Goal: Task Accomplishment & Management: Use online tool/utility

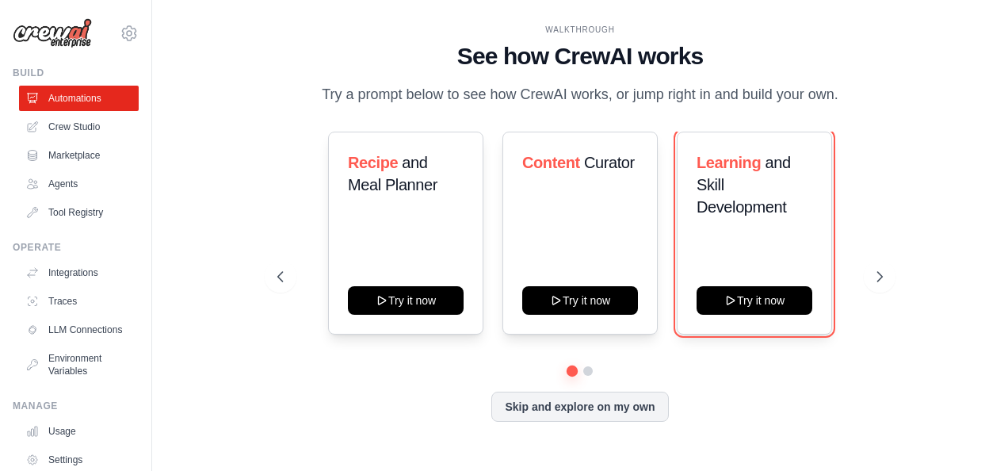
click at [753, 304] on button "Try it now" at bounding box center [754, 300] width 116 height 29
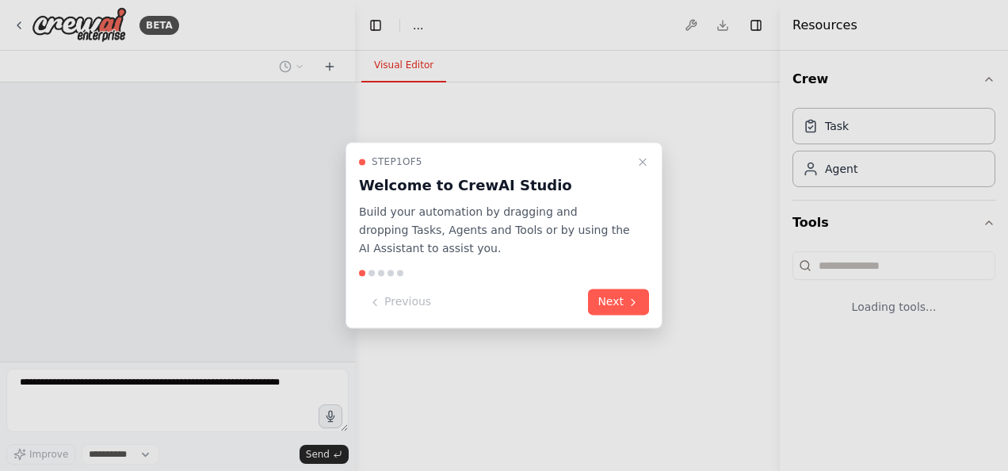
select select "****"
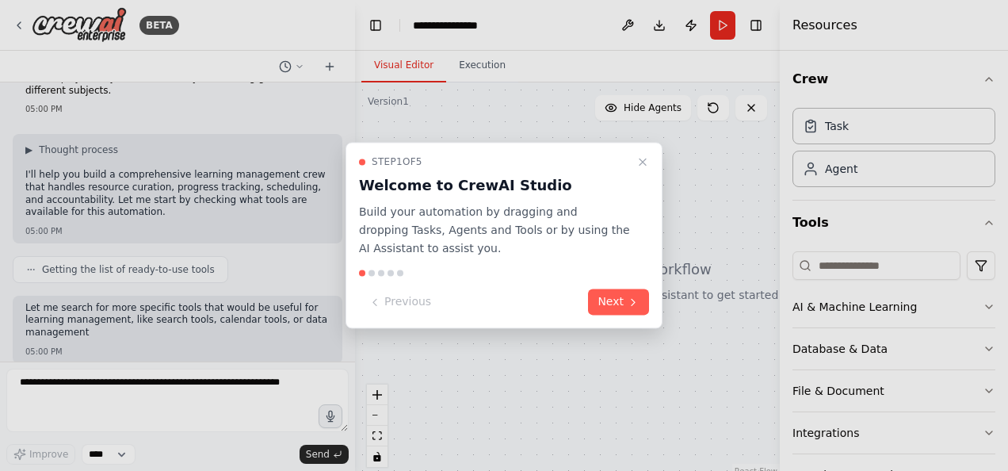
scroll to position [147, 0]
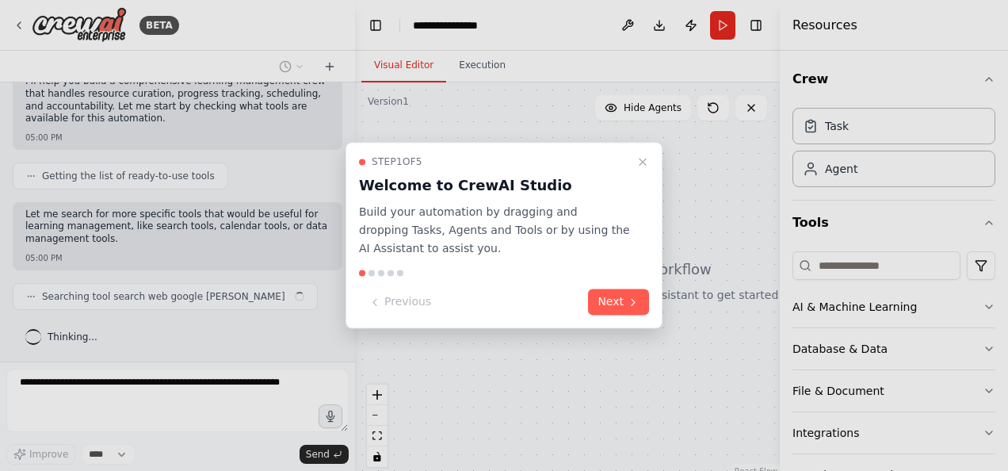
click at [608, 303] on button "Next" at bounding box center [618, 302] width 61 height 26
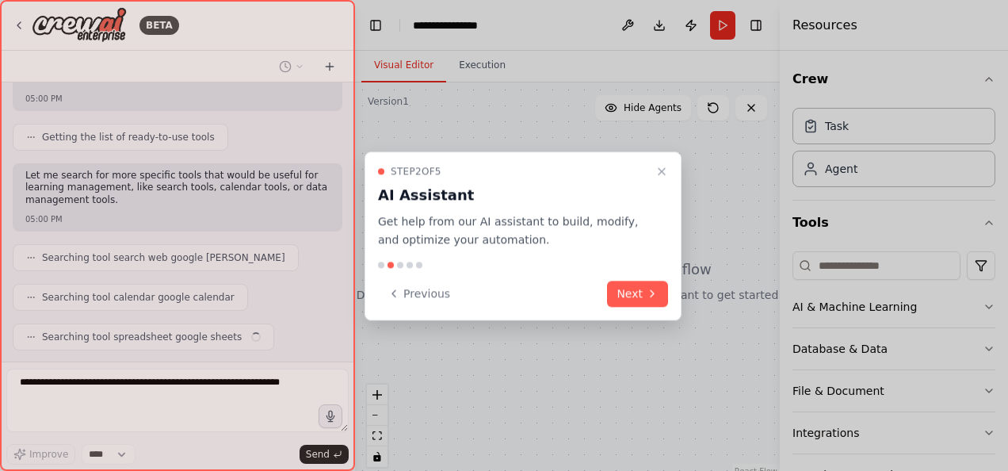
scroll to position [225, 0]
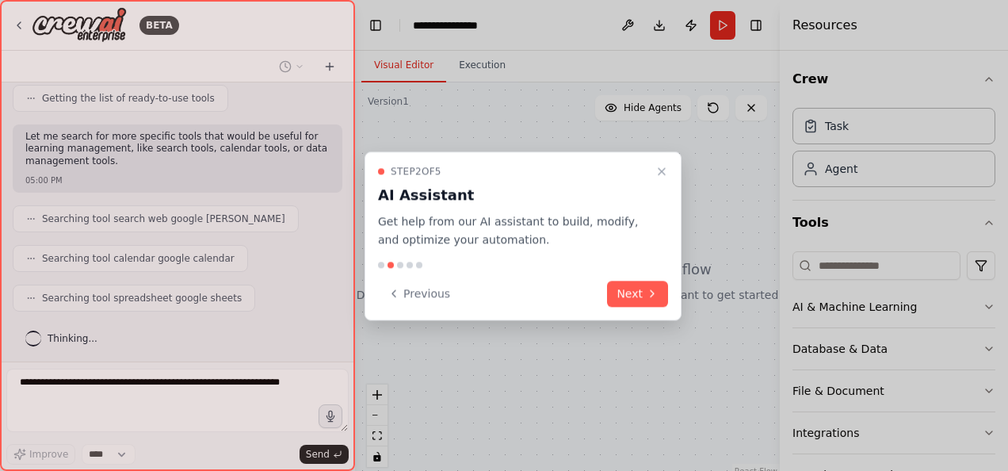
click at [628, 287] on button "Next" at bounding box center [637, 293] width 61 height 26
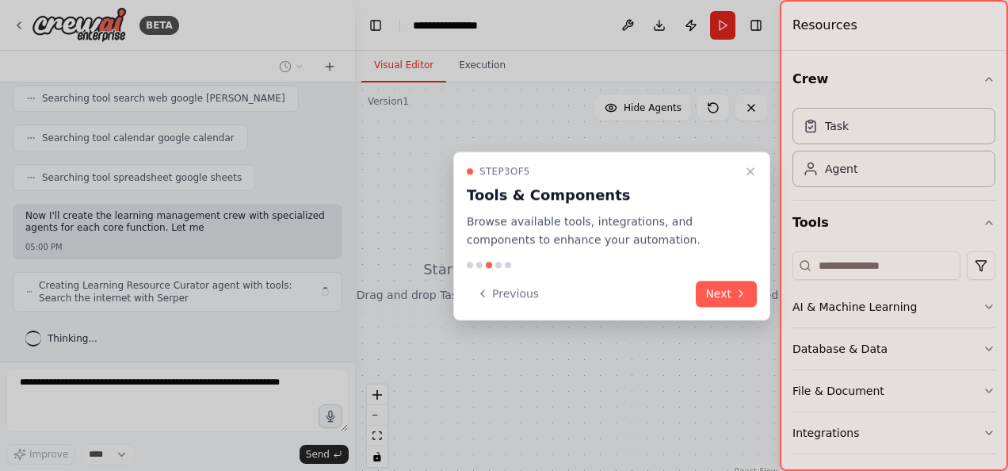
scroll to position [357, 0]
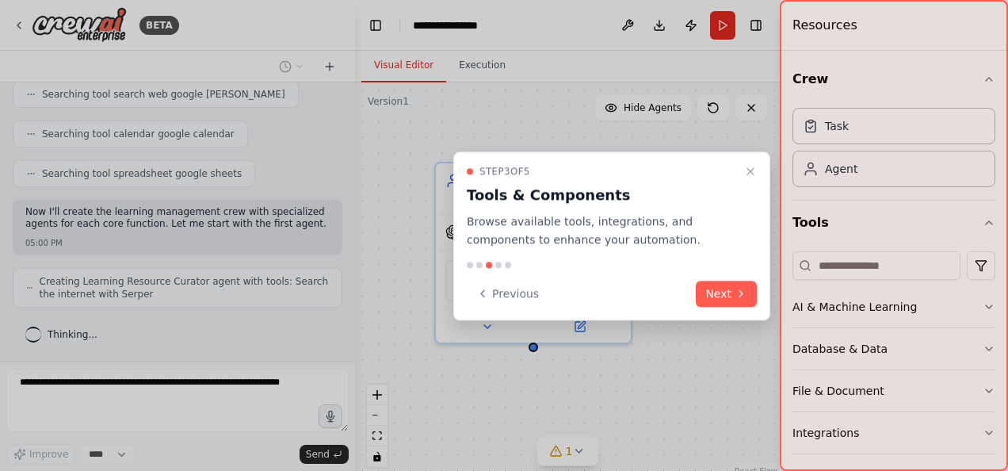
click at [718, 298] on button "Next" at bounding box center [726, 293] width 61 height 26
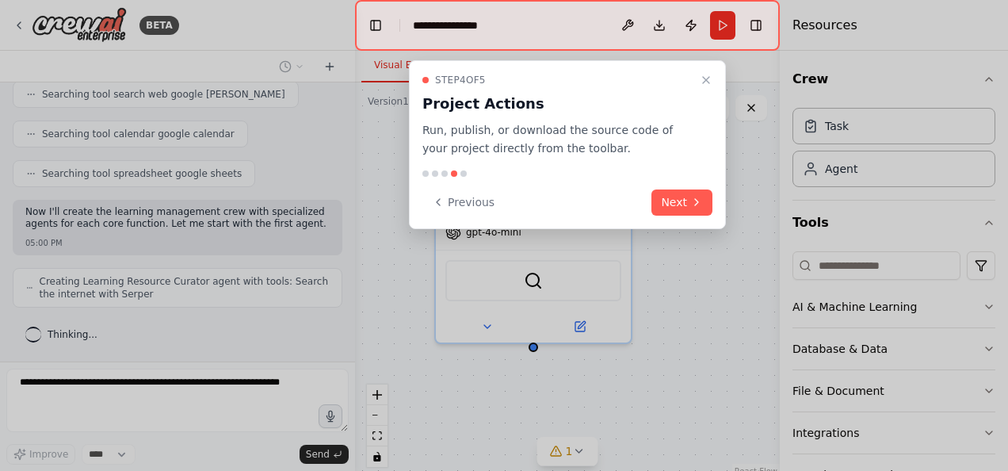
click at [673, 196] on button "Next" at bounding box center [681, 202] width 61 height 26
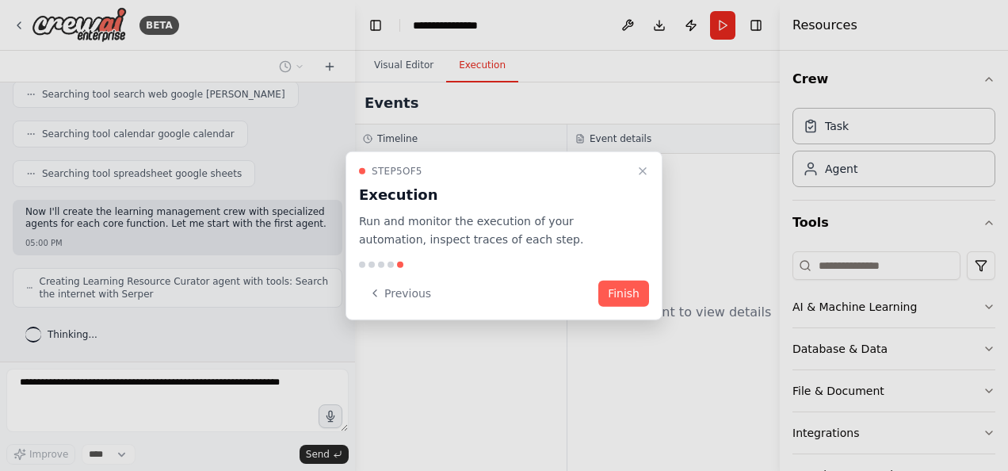
scroll to position [409, 0]
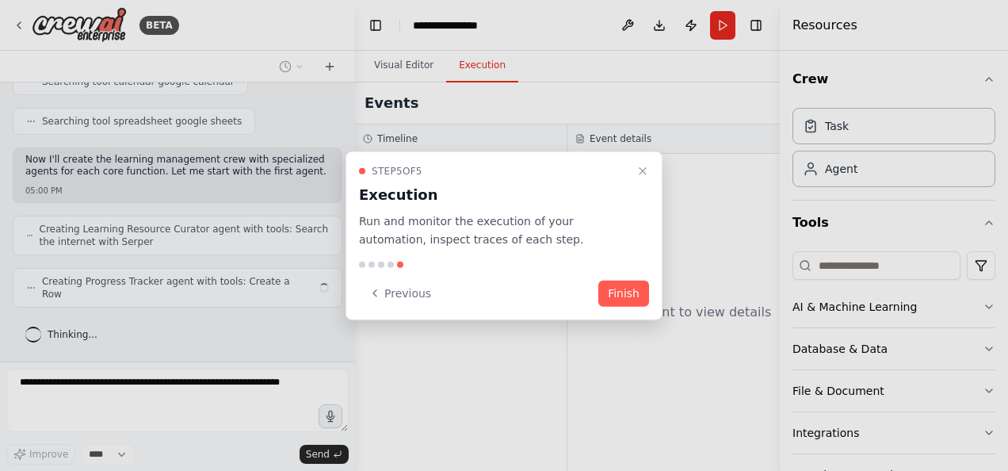
click at [621, 292] on button "Finish" at bounding box center [623, 293] width 51 height 26
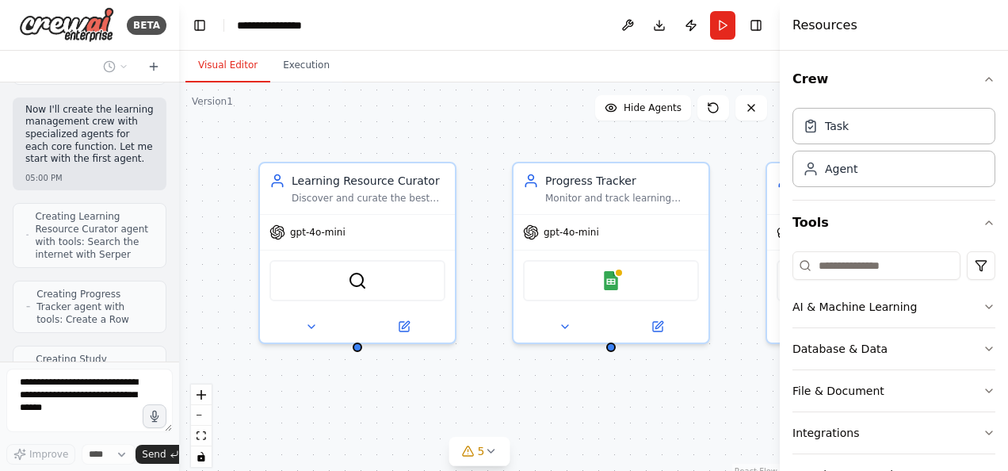
scroll to position [849, 0]
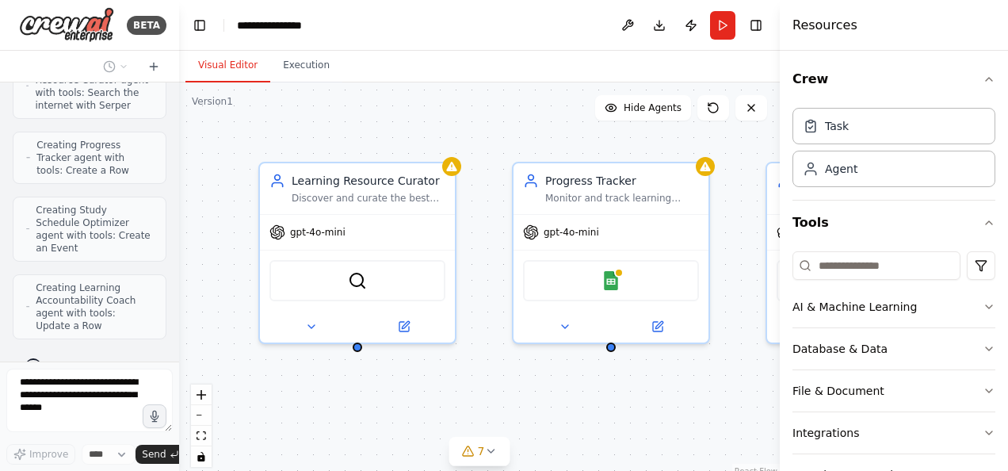
drag, startPoint x: 353, startPoint y: 167, endPoint x: 106, endPoint y: 157, distance: 247.4
click at [106, 157] on div "BETA Build a crew that curates personalized learning resources, tracks your pro…" at bounding box center [89, 235] width 179 height 471
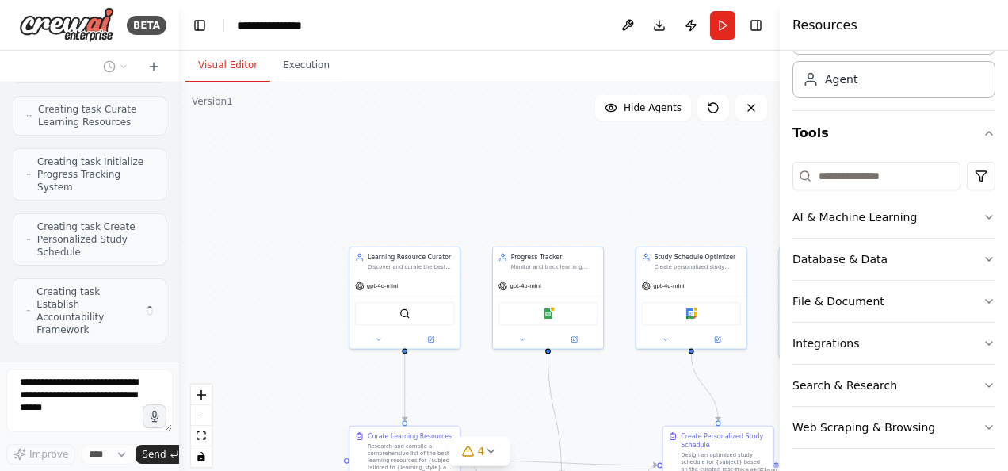
scroll to position [1288, 0]
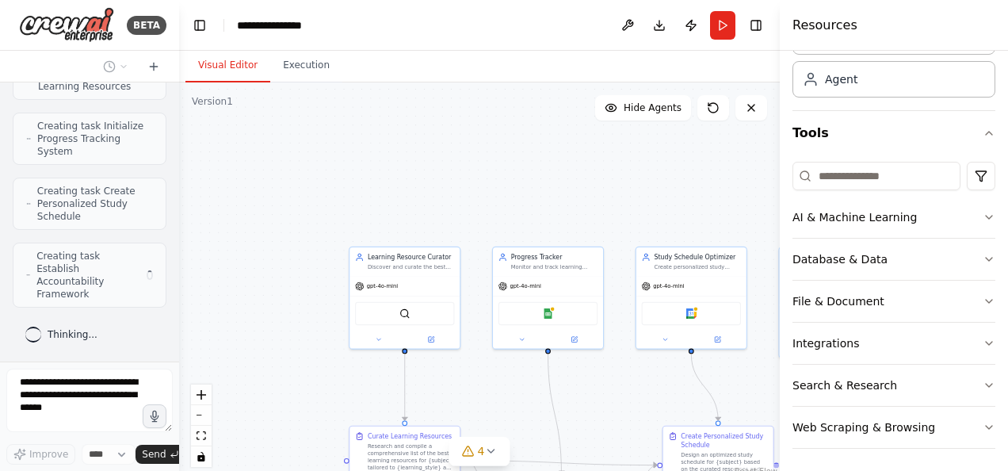
drag, startPoint x: 337, startPoint y: 261, endPoint x: 302, endPoint y: 139, distance: 126.9
click at [302, 139] on div ".deletable-edge-delete-btn { width: 20px; height: 20px; border: 0px solid #ffff…" at bounding box center [479, 280] width 601 height 396
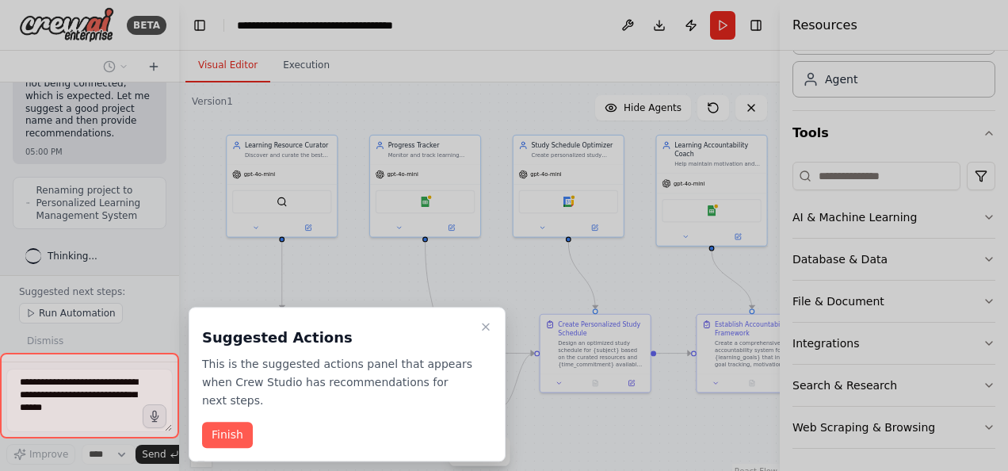
scroll to position [1677, 0]
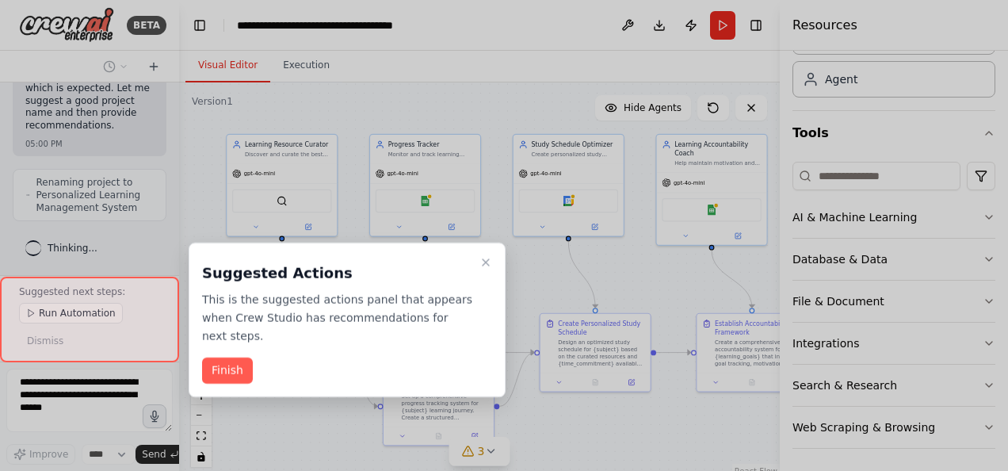
drag, startPoint x: 441, startPoint y: 311, endPoint x: 343, endPoint y: 298, distance: 98.3
click at [343, 298] on div "BETA Build a crew that curates personalized learning resources, tracks your pro…" at bounding box center [504, 235] width 1008 height 471
click at [225, 371] on button "Finish" at bounding box center [227, 370] width 51 height 26
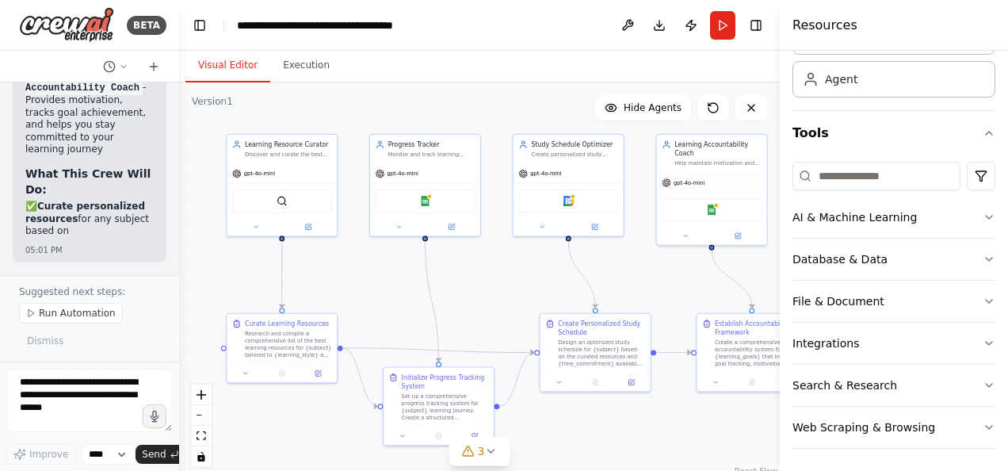
click at [284, 160] on div "Learning Resource Curator Discover and curate the best learning resources for {…" at bounding box center [282, 149] width 110 height 29
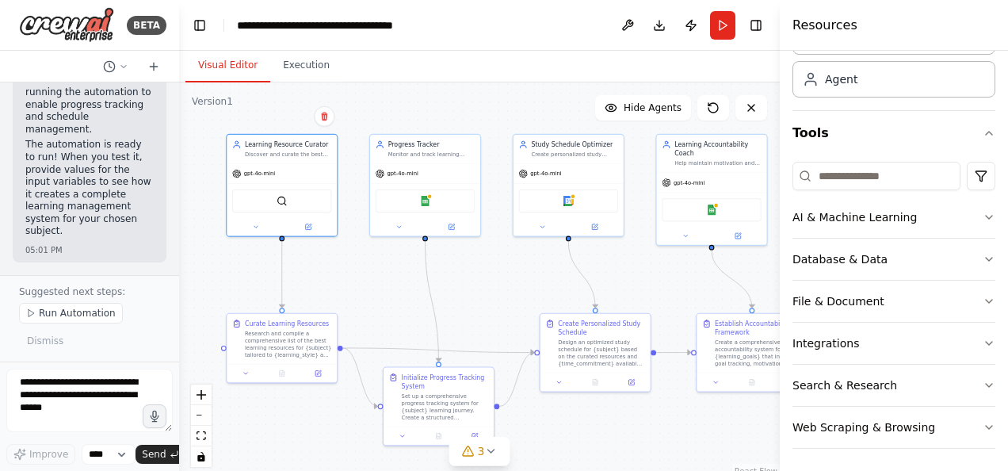
scroll to position [3019, 0]
click at [715, 110] on icon at bounding box center [713, 107] width 13 height 13
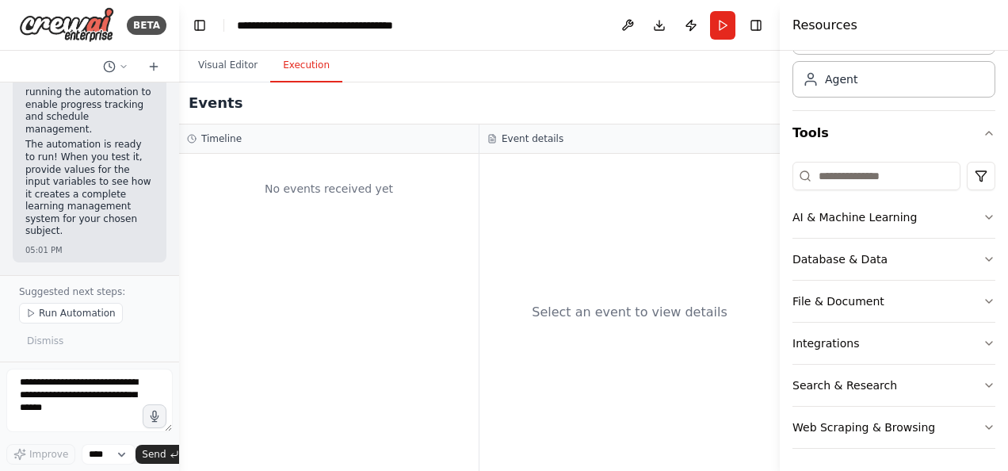
click at [306, 63] on button "Execution" at bounding box center [306, 65] width 72 height 33
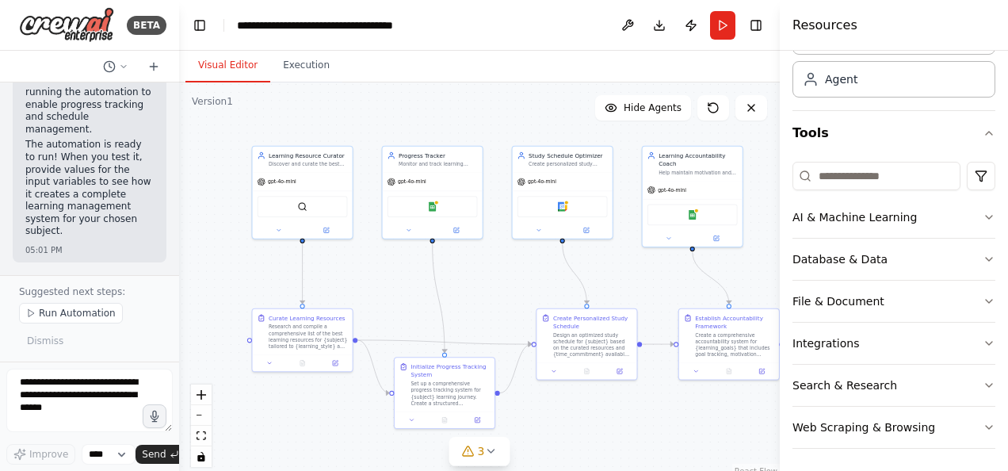
click at [214, 67] on button "Visual Editor" at bounding box center [227, 65] width 85 height 33
click at [719, 26] on button "Run" at bounding box center [722, 25] width 25 height 29
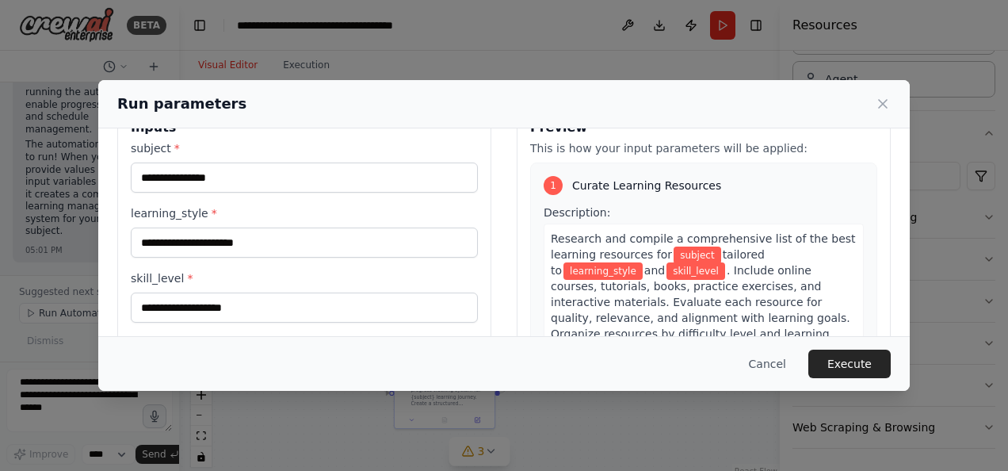
scroll to position [0, 0]
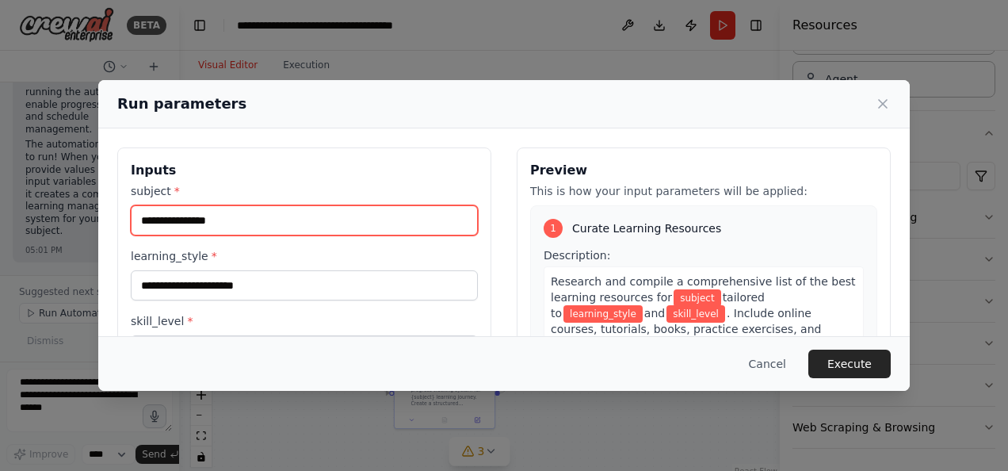
click at [196, 219] on input "subject *" at bounding box center [304, 220] width 347 height 30
type input "**"
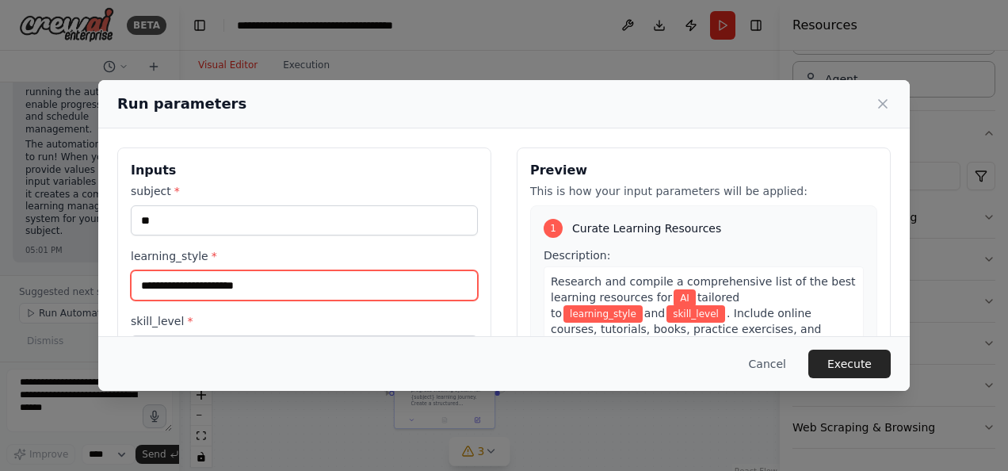
click at [219, 277] on input "learning_style *" at bounding box center [304, 285] width 347 height 30
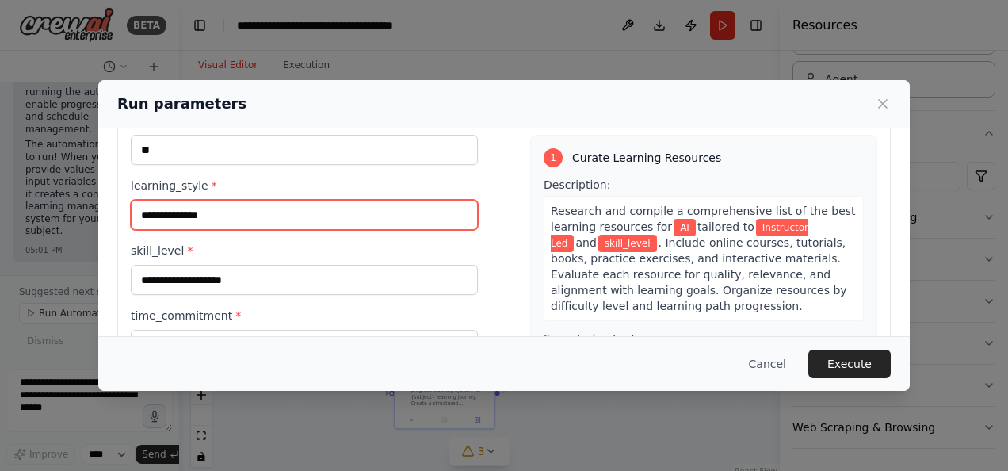
scroll to position [107, 0]
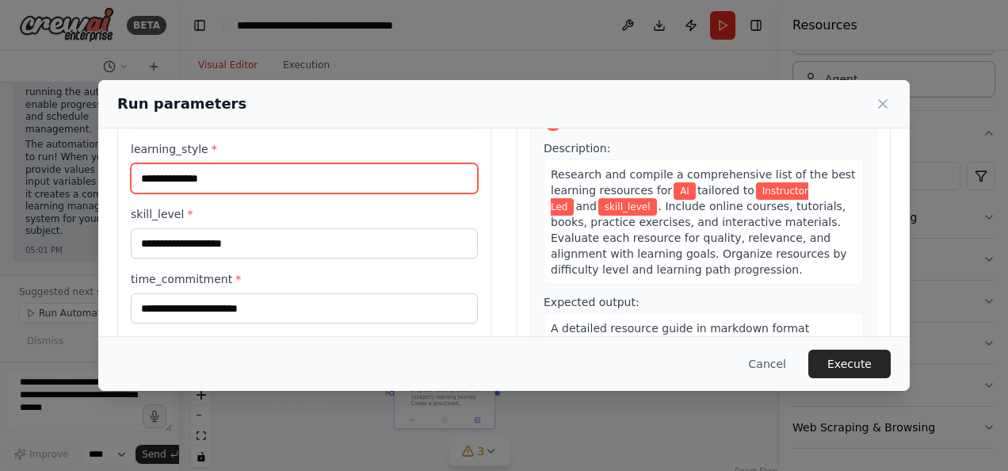
type input "**********"
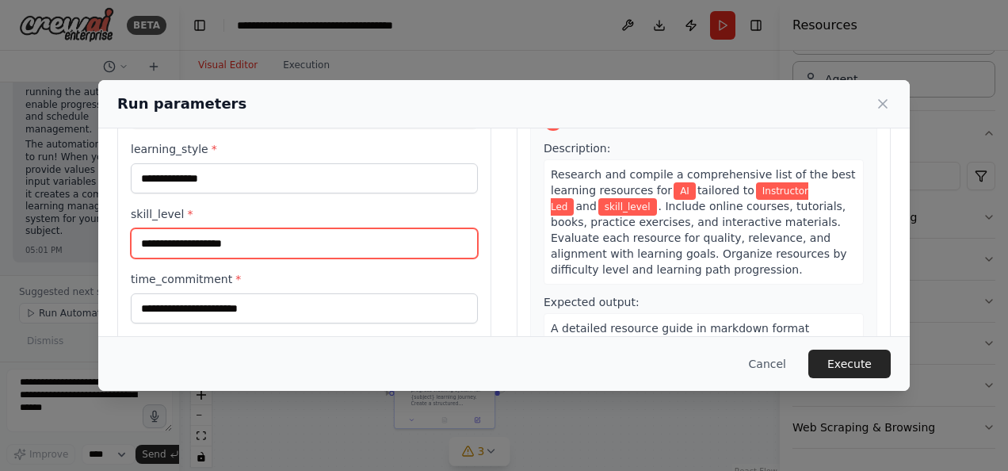
click at [193, 245] on input "skill_level *" at bounding box center [304, 243] width 347 height 30
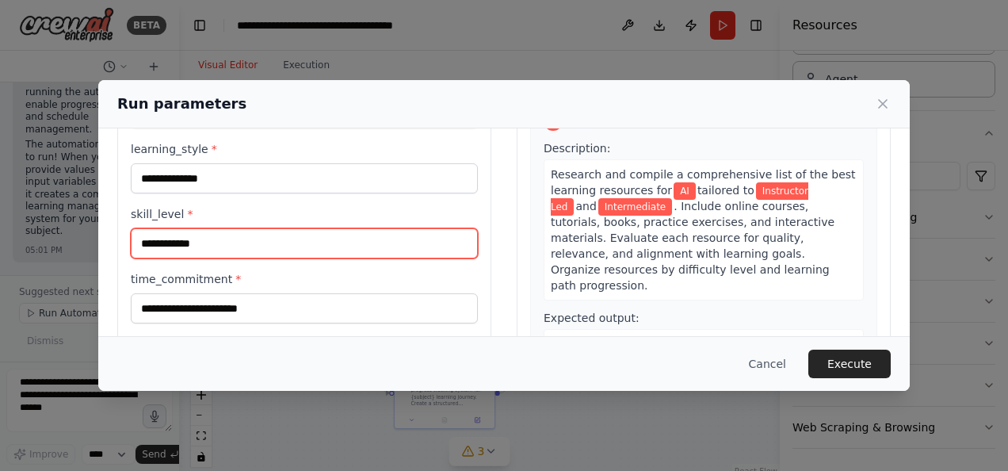
type input "**********"
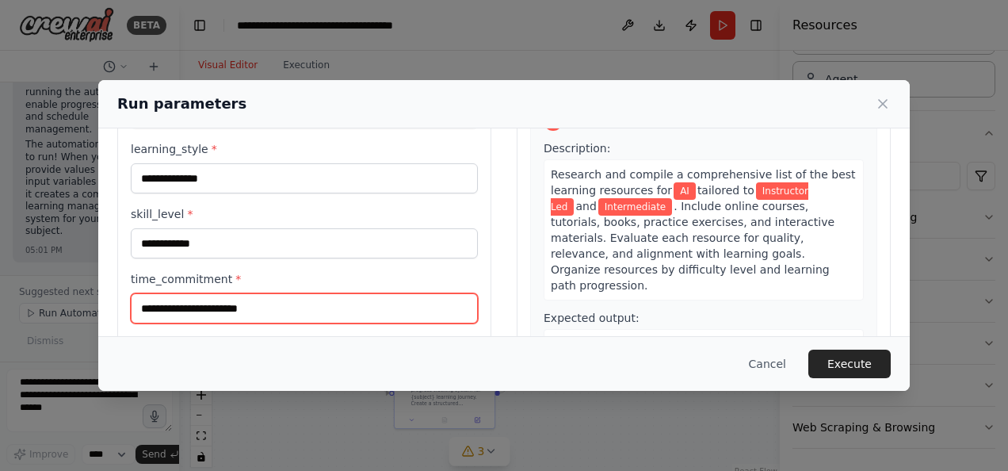
click at [187, 303] on input "time_commitment *" at bounding box center [304, 308] width 347 height 30
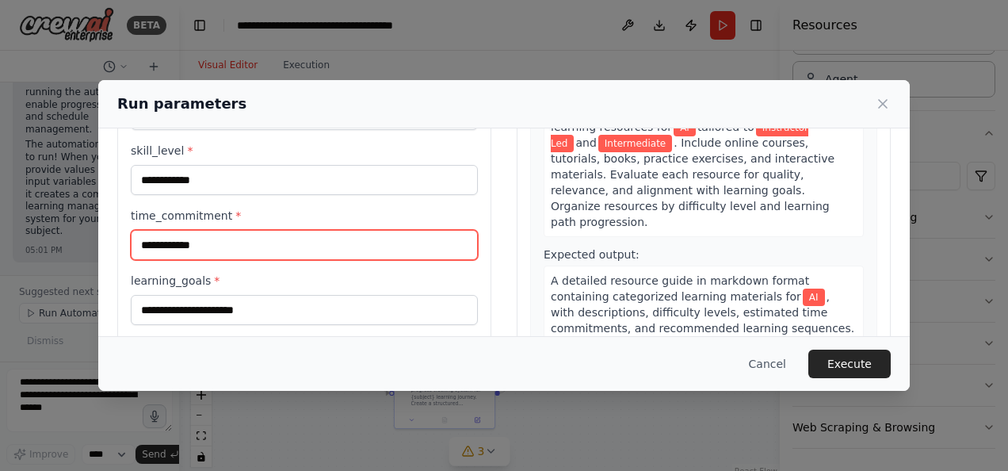
scroll to position [204, 0]
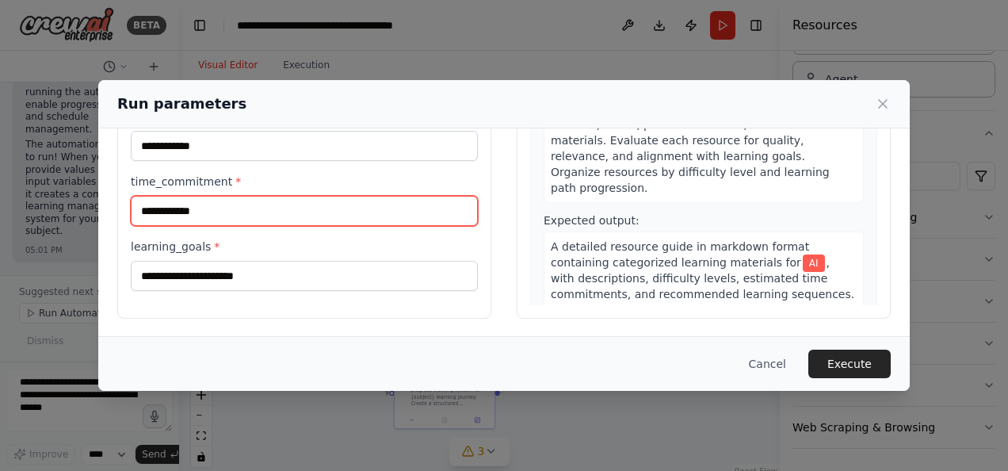
type input "**********"
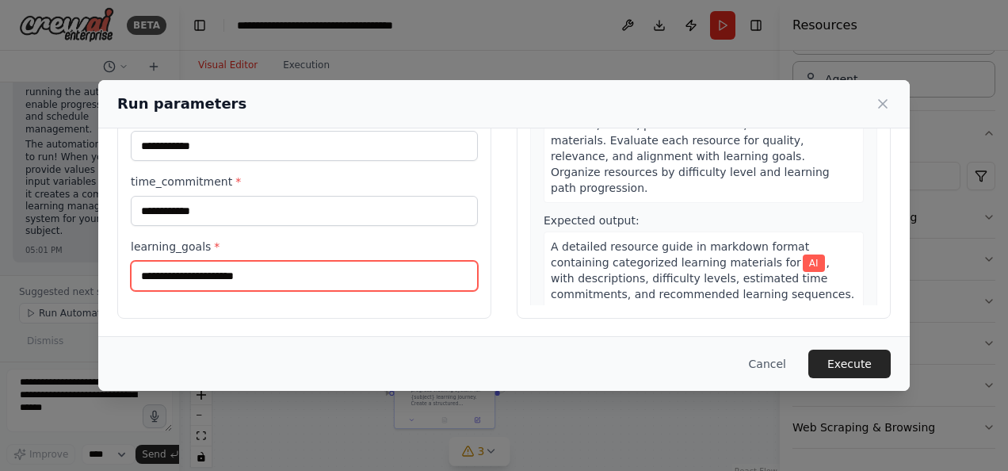
click at [241, 276] on input "learning_goals *" at bounding box center [304, 276] width 347 height 30
type input "*"
type input "**********"
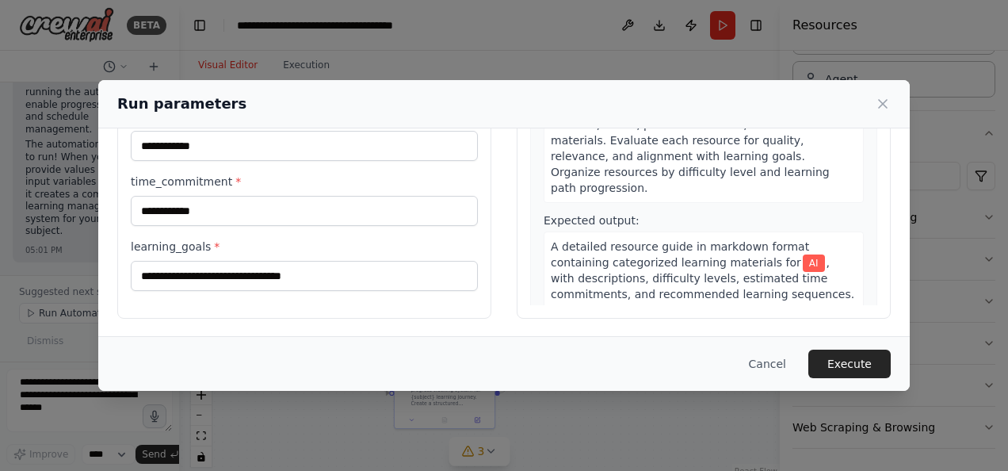
click at [838, 358] on button "Execute" at bounding box center [849, 363] width 82 height 29
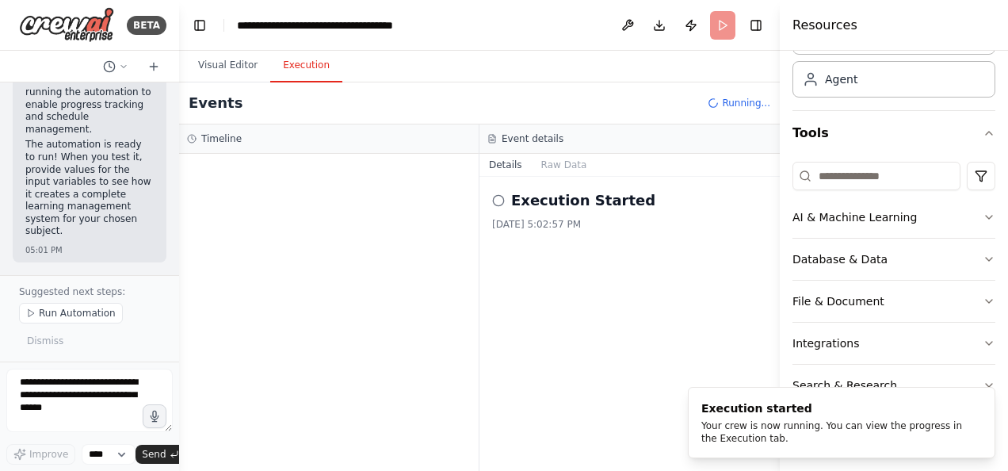
click at [308, 67] on button "Execution" at bounding box center [306, 65] width 72 height 33
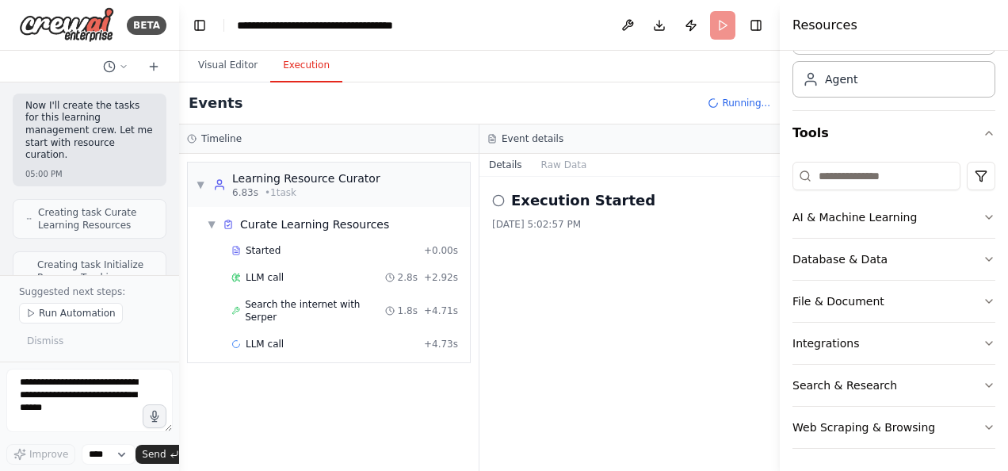
scroll to position [1108, 0]
click at [127, 453] on select "****" at bounding box center [109, 454] width 54 height 21
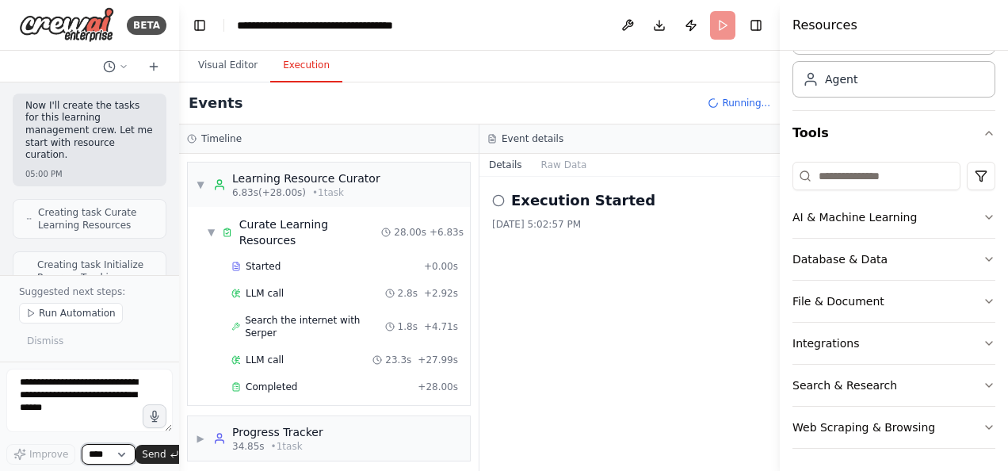
scroll to position [91, 0]
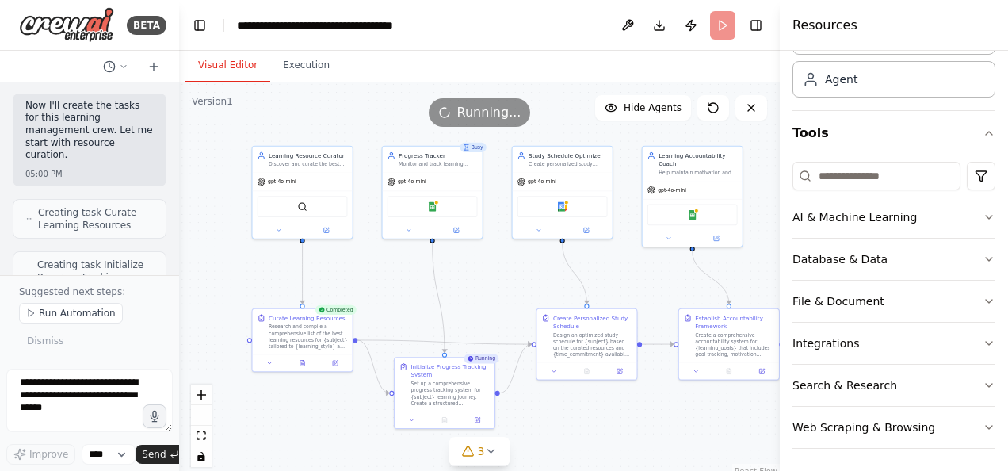
click at [219, 63] on button "Visual Editor" at bounding box center [227, 65] width 85 height 33
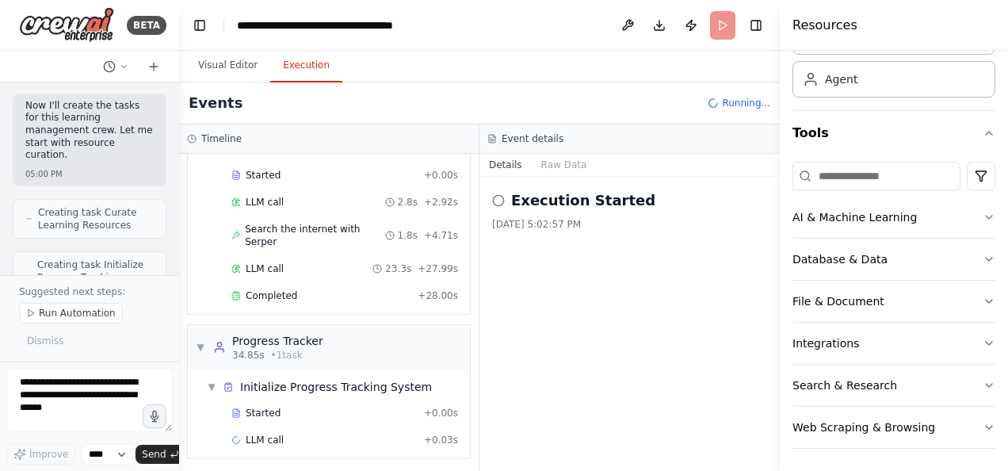
click at [301, 62] on button "Execution" at bounding box center [306, 65] width 72 height 33
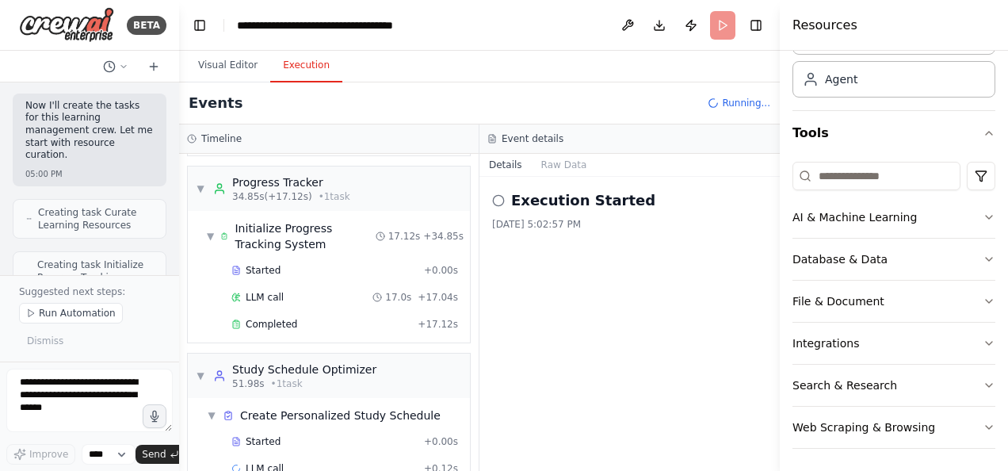
scroll to position [276, 0]
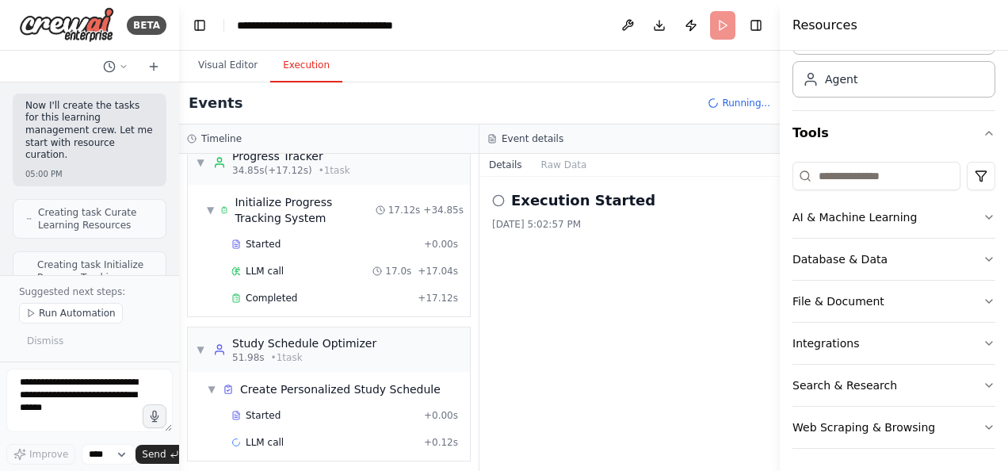
click at [553, 166] on button "Raw Data" at bounding box center [564, 165] width 65 height 22
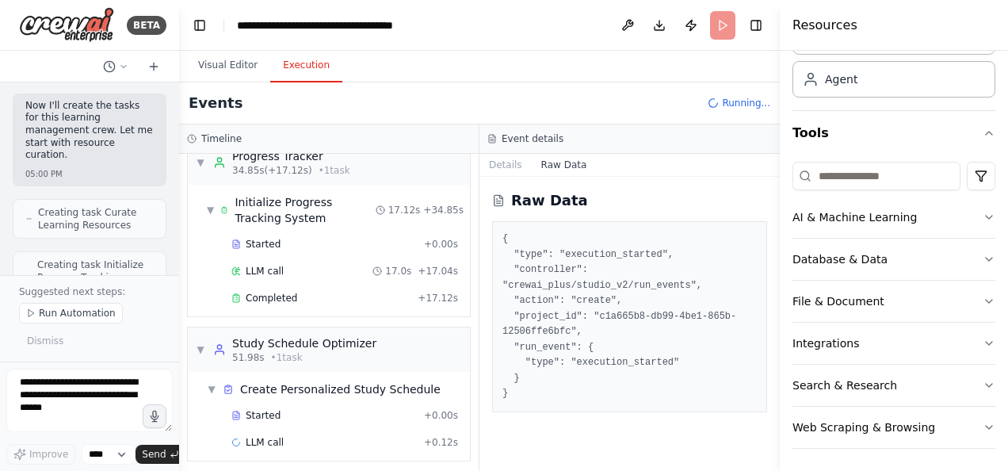
click at [512, 163] on button "Details" at bounding box center [505, 165] width 52 height 22
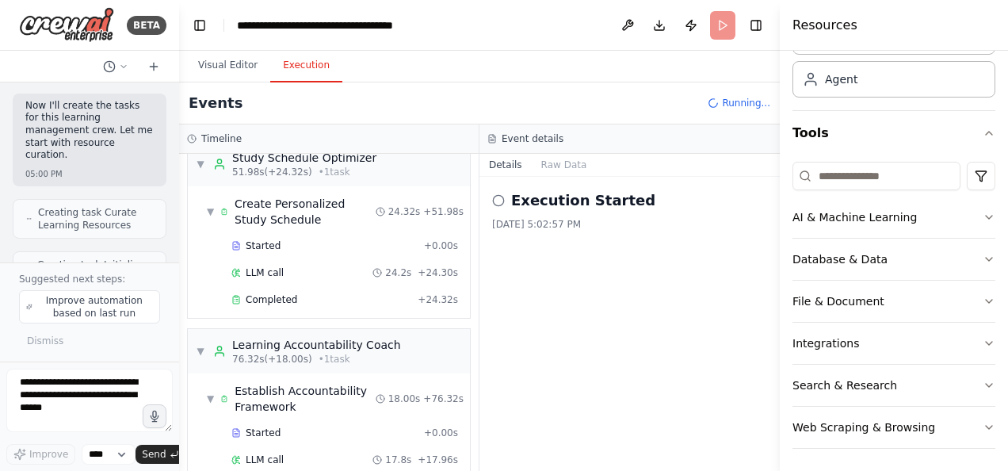
scroll to position [503, 0]
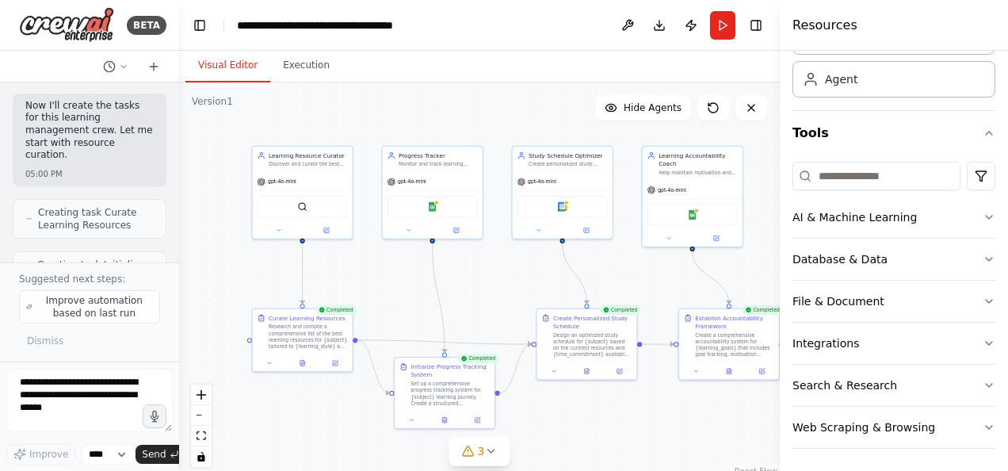
click at [236, 65] on button "Visual Editor" at bounding box center [227, 65] width 85 height 33
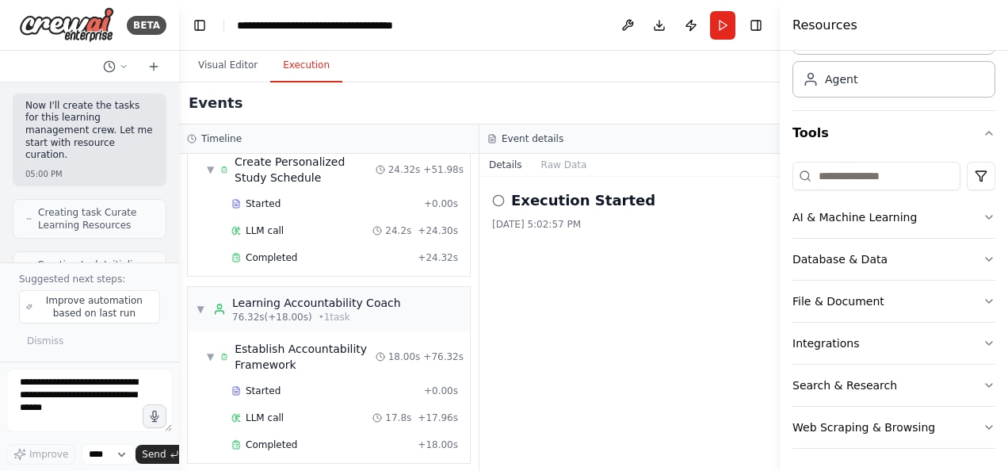
click at [308, 67] on button "Execution" at bounding box center [306, 65] width 72 height 33
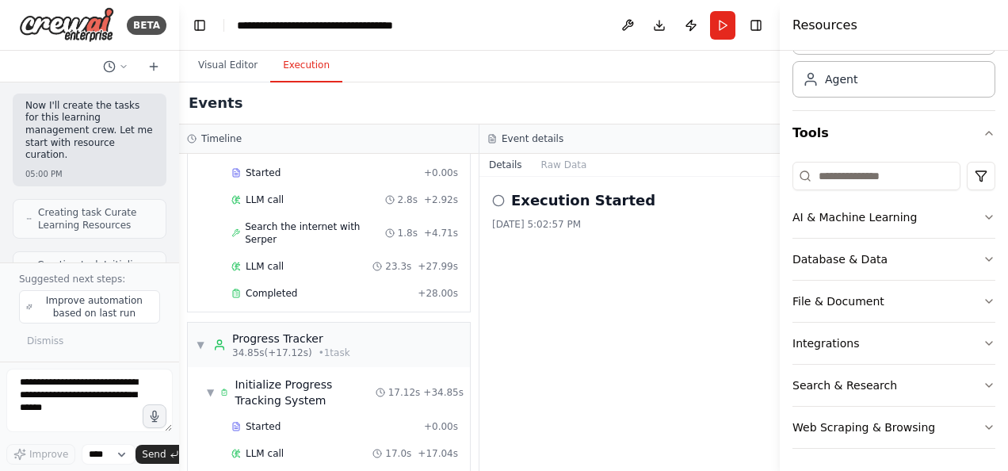
scroll to position [0, 0]
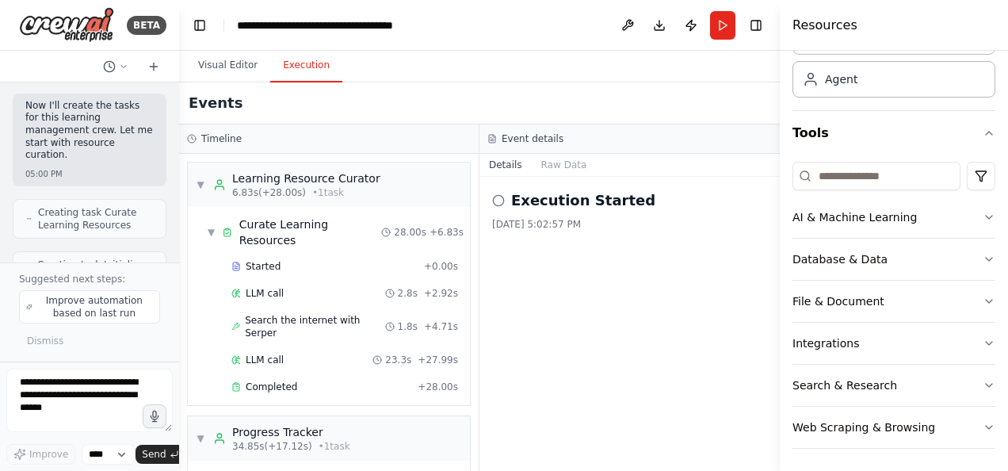
click at [554, 167] on button "Raw Data" at bounding box center [564, 165] width 65 height 22
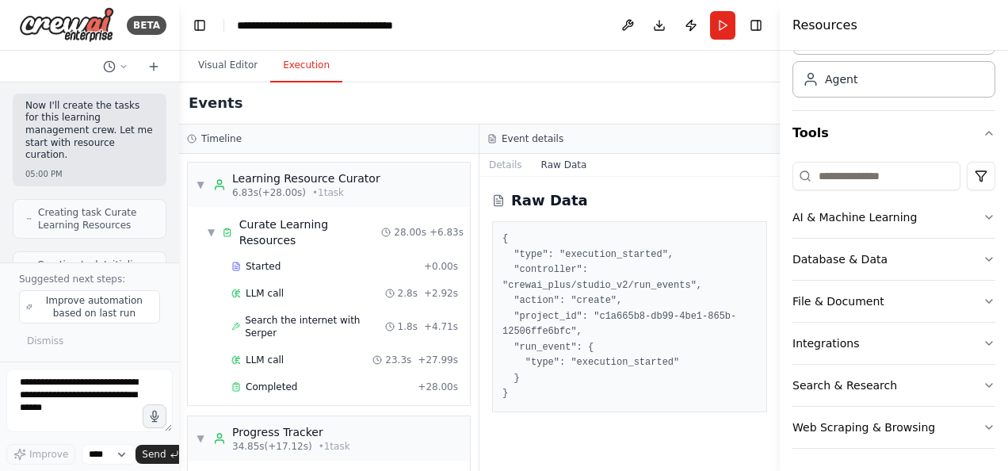
click at [508, 158] on button "Details" at bounding box center [505, 165] width 52 height 22
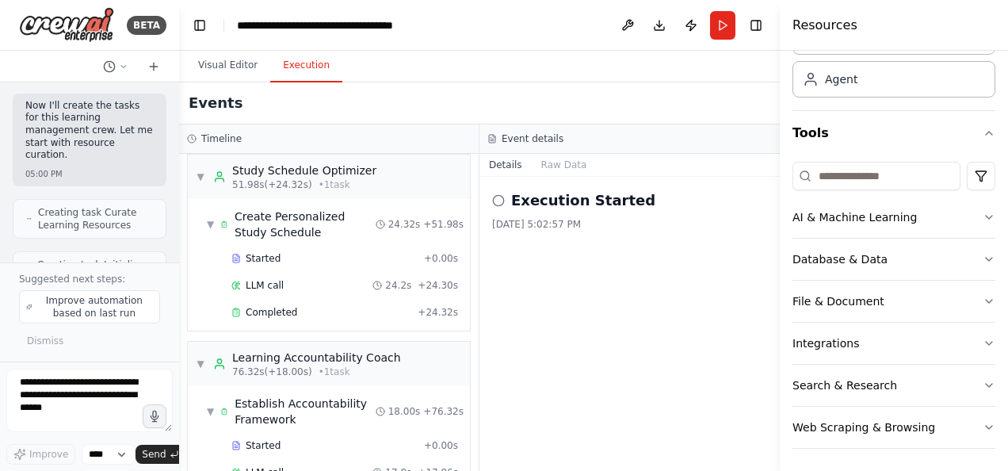
scroll to position [503, 0]
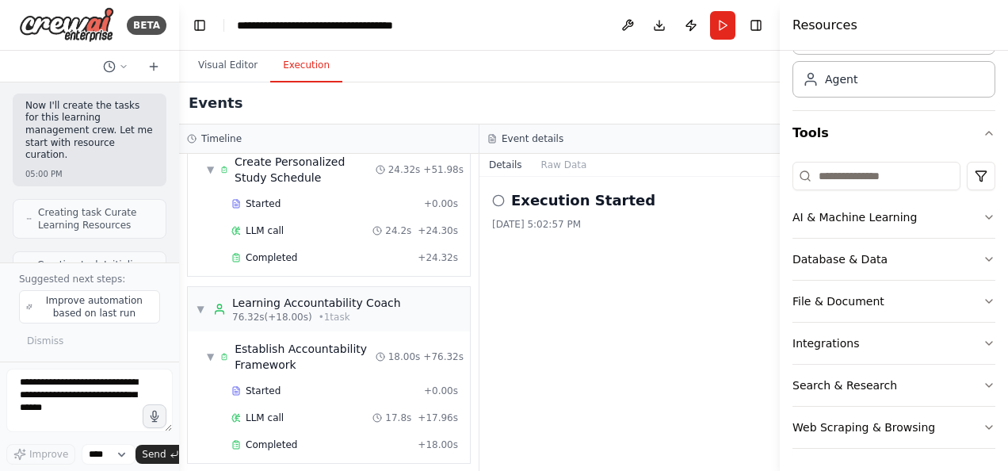
click at [208, 350] on span "▼" at bounding box center [210, 356] width 7 height 13
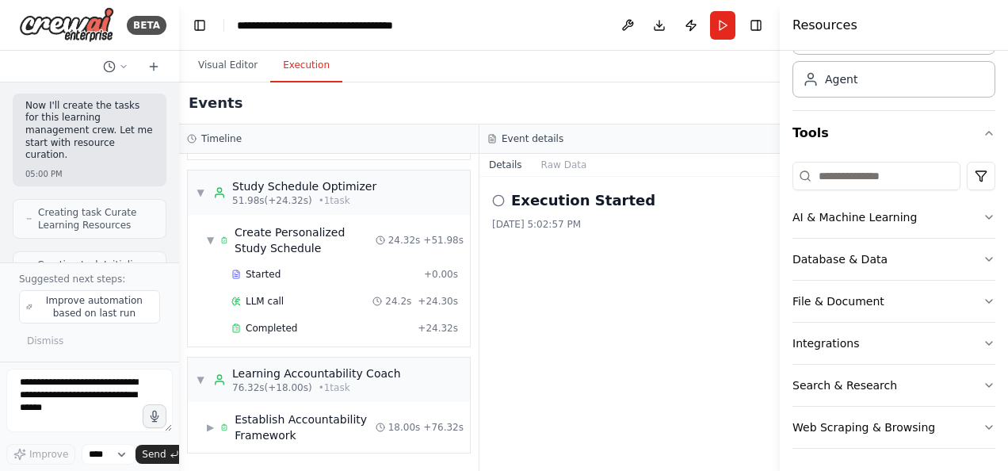
scroll to position [424, 0]
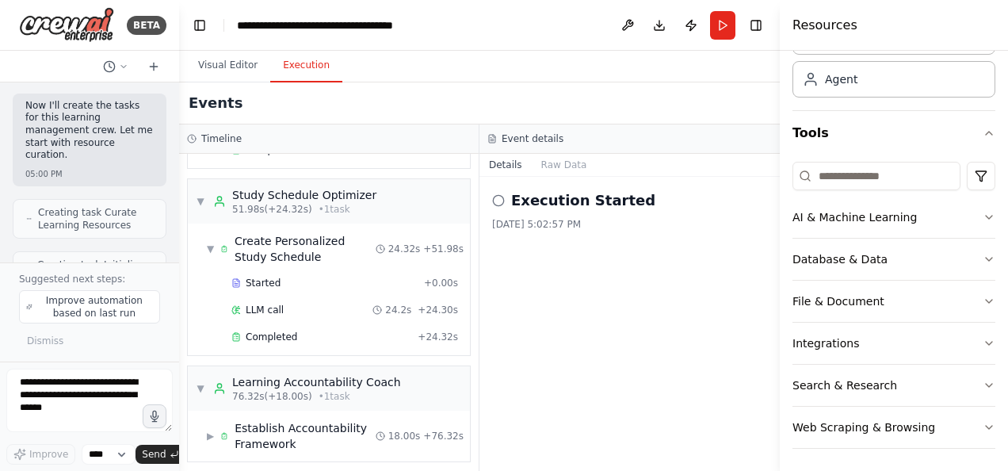
click at [196, 200] on span "▼" at bounding box center [201, 201] width 10 height 13
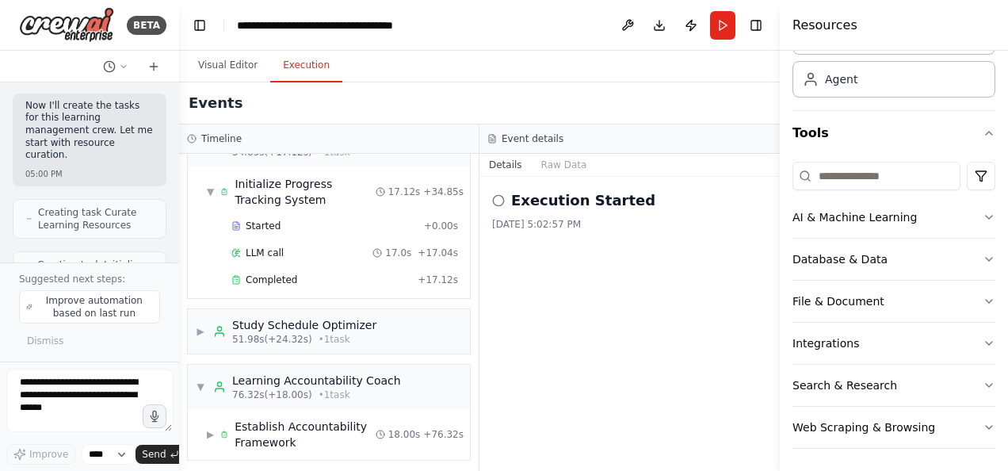
click at [209, 185] on span "▼" at bounding box center [210, 191] width 7 height 13
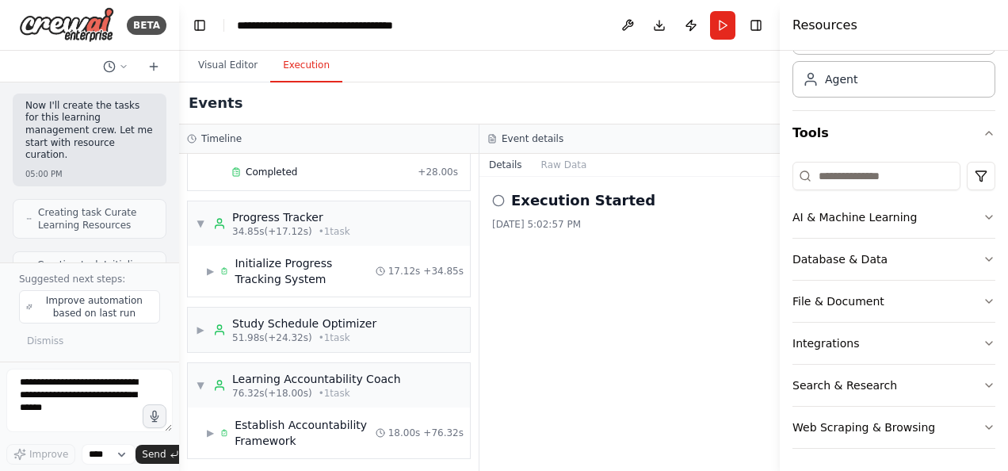
click at [203, 218] on span "▼" at bounding box center [201, 223] width 10 height 13
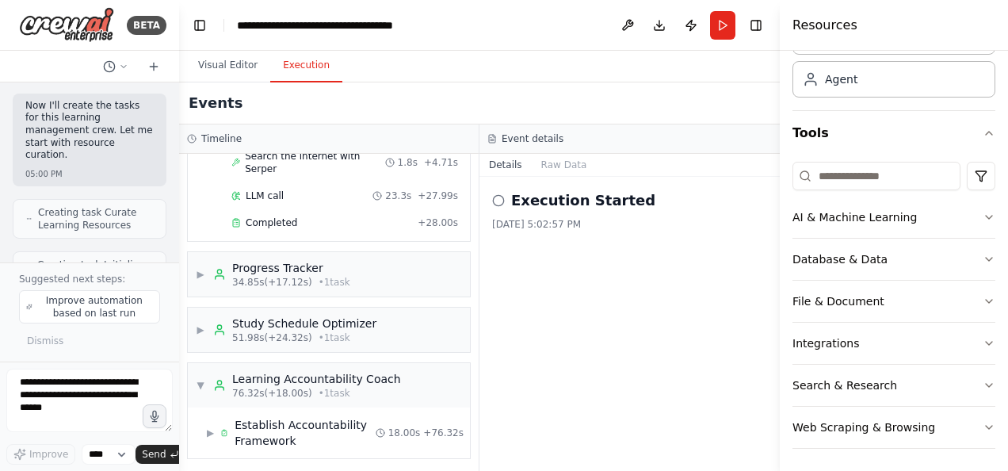
click at [199, 380] on span "▼" at bounding box center [201, 385] width 10 height 13
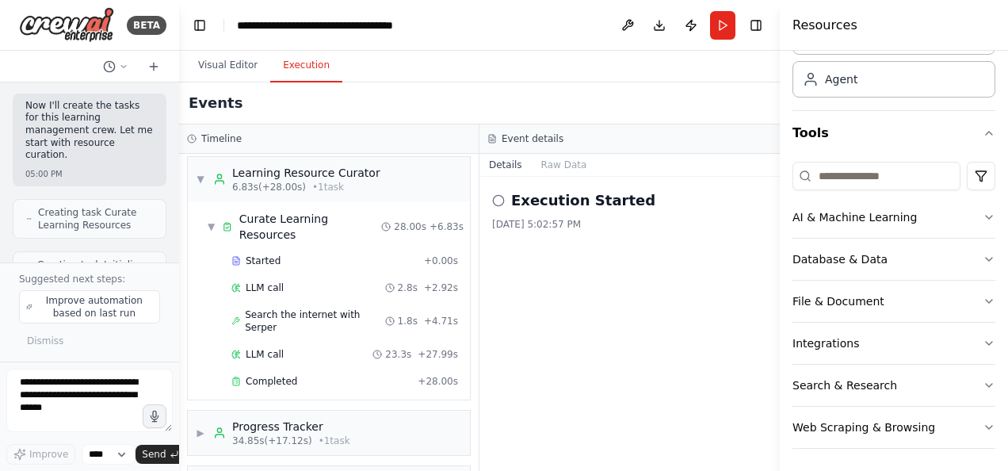
scroll to position [0, 0]
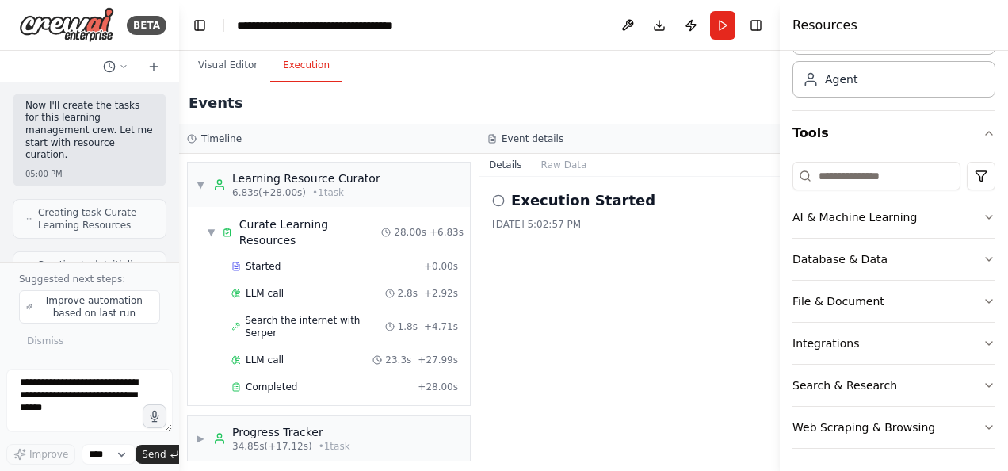
click at [200, 180] on span "▼" at bounding box center [201, 184] width 10 height 13
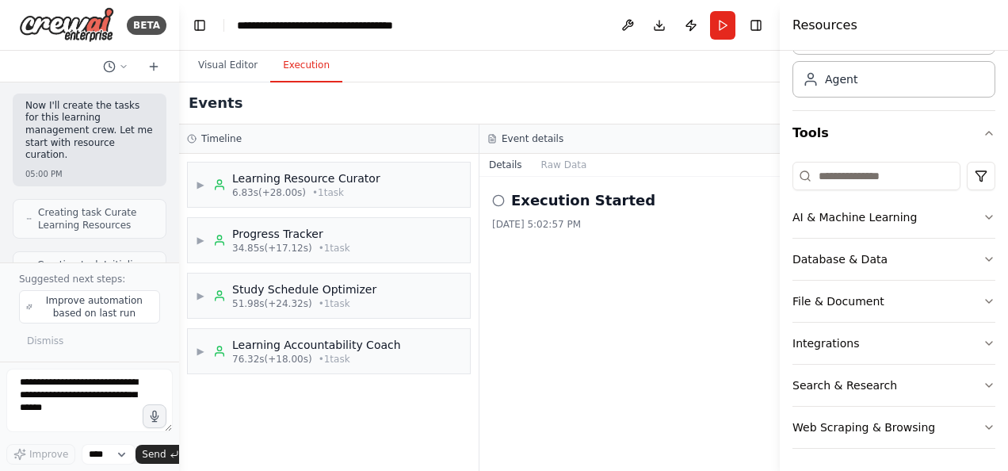
click at [505, 158] on button "Details" at bounding box center [505, 165] width 52 height 22
click at [658, 30] on button "Download" at bounding box center [659, 25] width 25 height 29
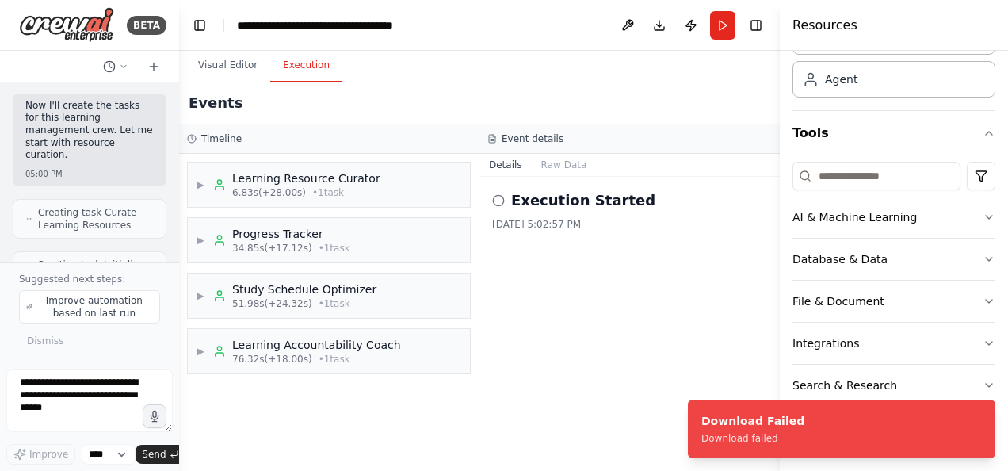
click at [195, 24] on button "Toggle Left Sidebar" at bounding box center [200, 25] width 22 height 22
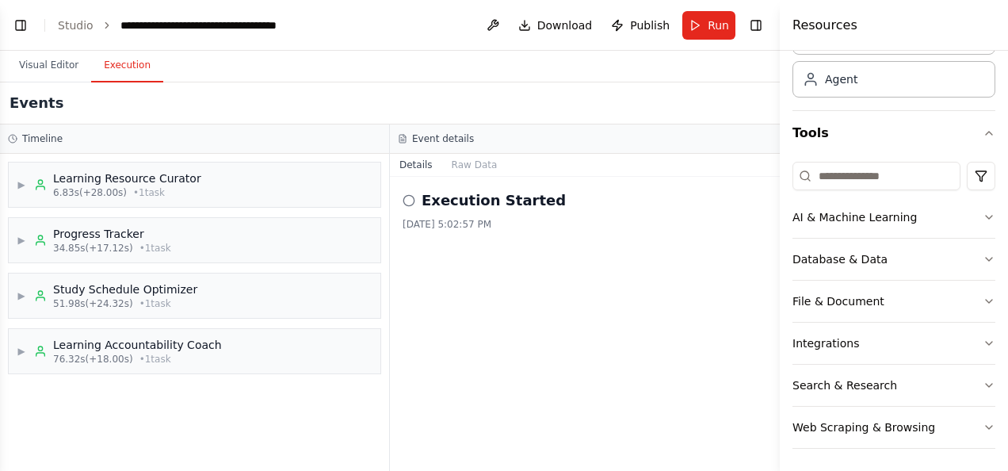
click at [78, 27] on link "Studio" at bounding box center [76, 25] width 36 height 13
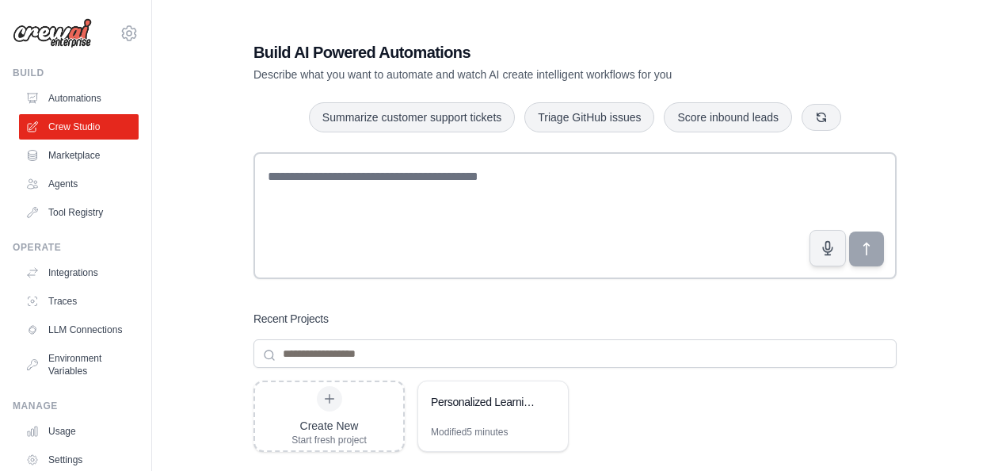
click at [481, 399] on div "Personalized Learning Management System" at bounding box center [485, 402] width 109 height 16
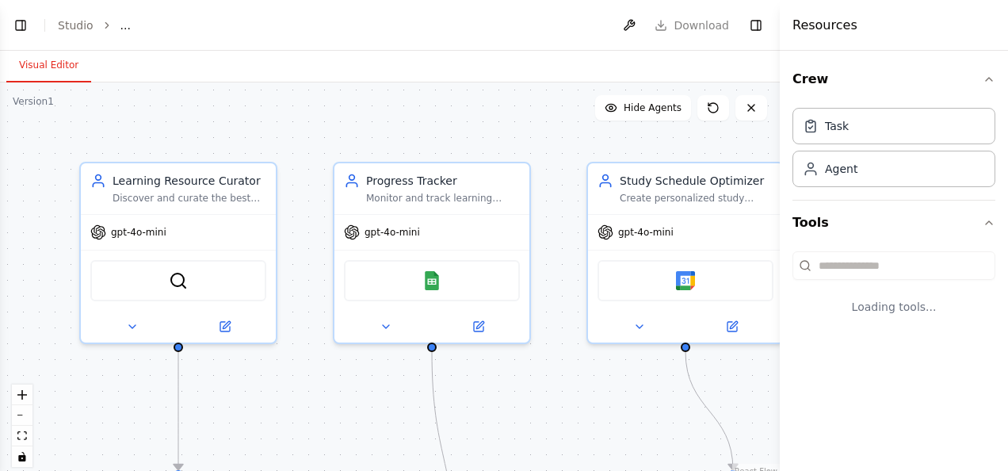
select select "****"
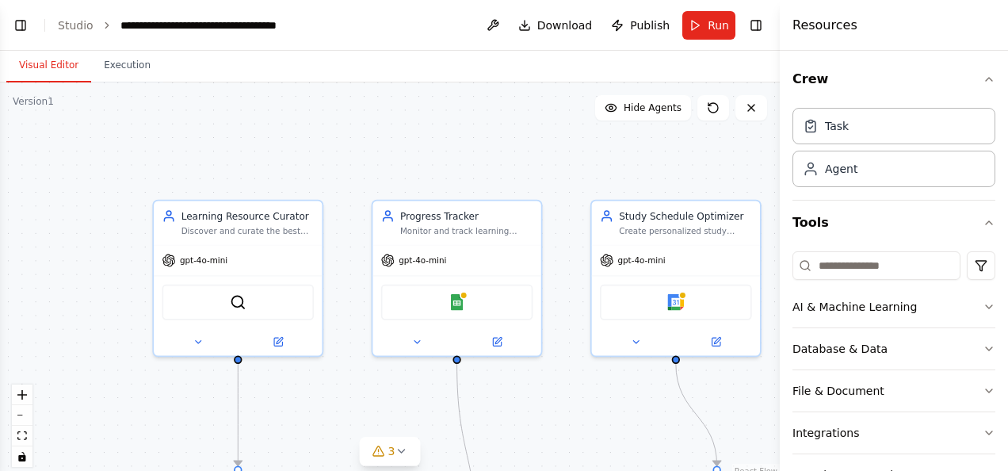
scroll to position [3031, 0]
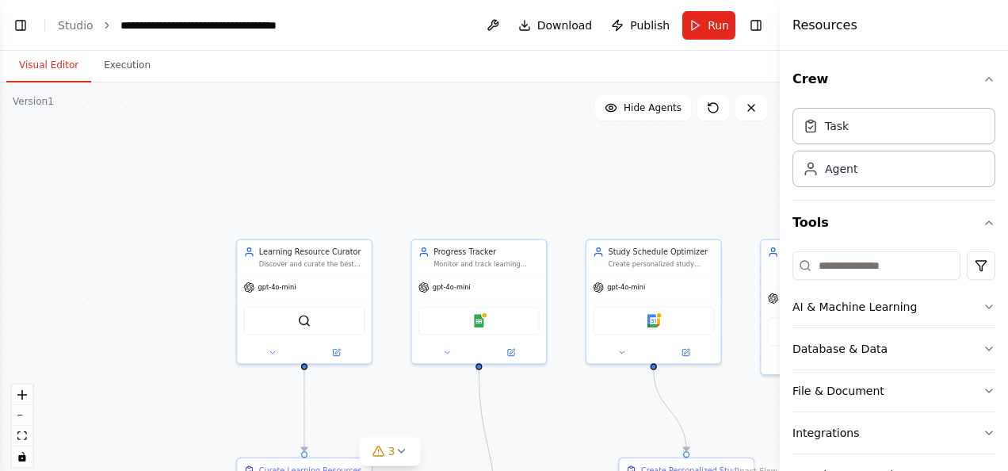
click at [401, 453] on icon at bounding box center [401, 450] width 13 height 13
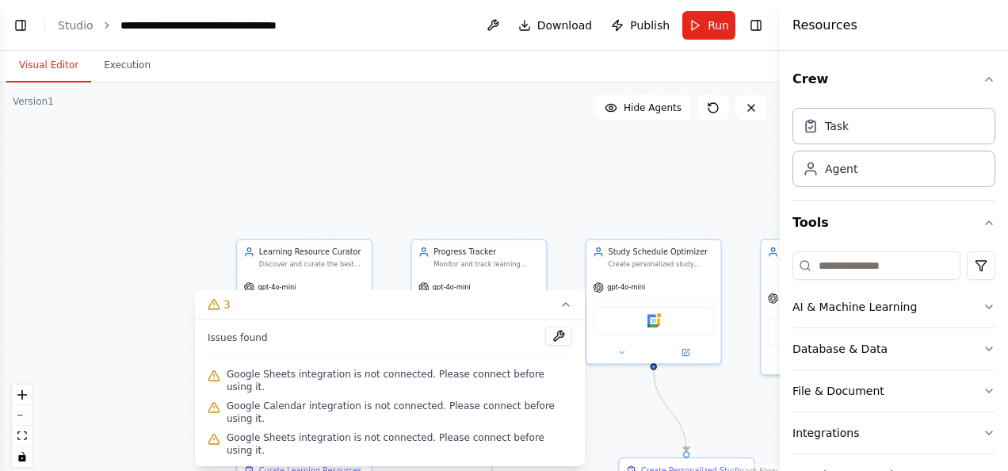
click at [568, 303] on icon at bounding box center [565, 304] width 13 height 13
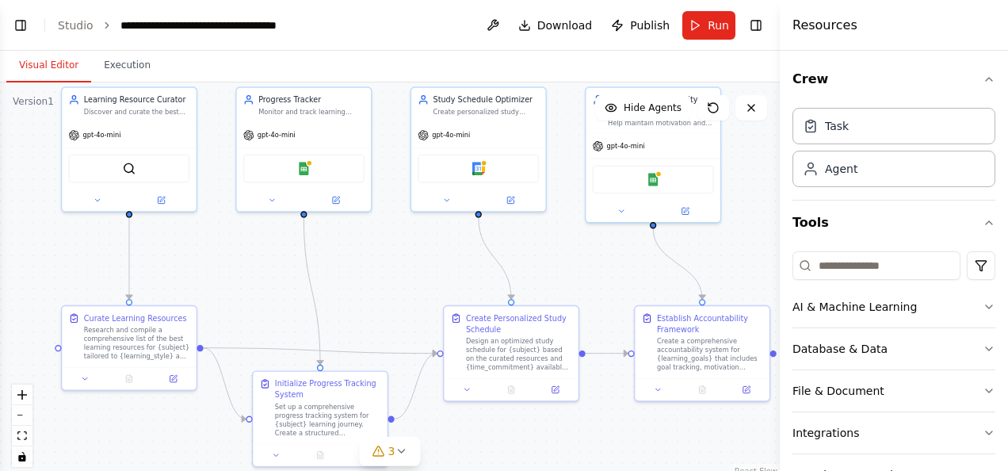
drag, startPoint x: 566, startPoint y: 383, endPoint x: 391, endPoint y: 231, distance: 231.9
click at [391, 231] on div ".deletable-edge-delete-btn { width: 20px; height: 20px; border: 0px solid #ffff…" at bounding box center [390, 280] width 780 height 396
click at [982, 301] on icon "button" at bounding box center [988, 306] width 13 height 13
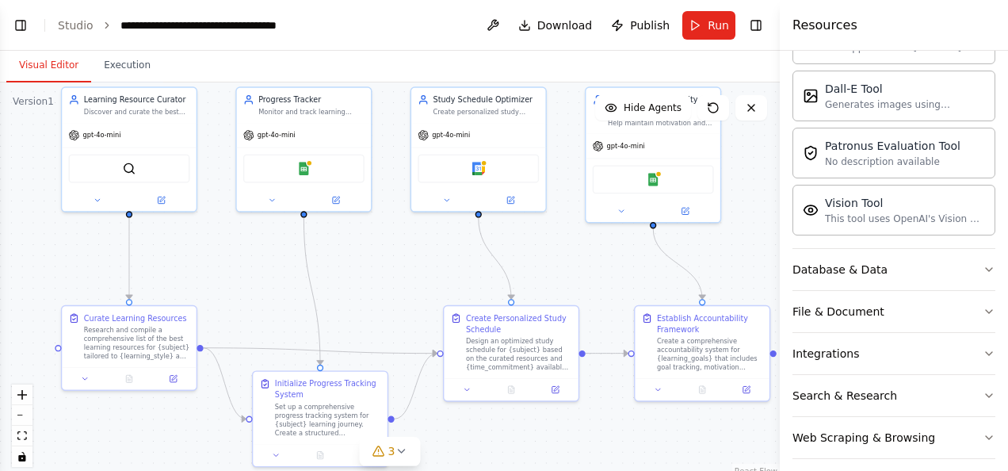
scroll to position [321, 0]
click at [982, 264] on icon "button" at bounding box center [988, 268] width 13 height 13
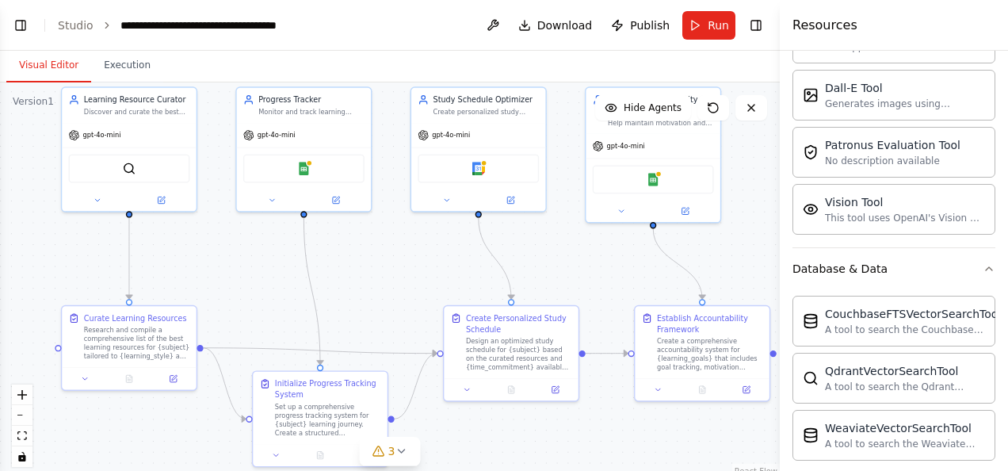
click at [986, 267] on icon "button" at bounding box center [989, 268] width 6 height 3
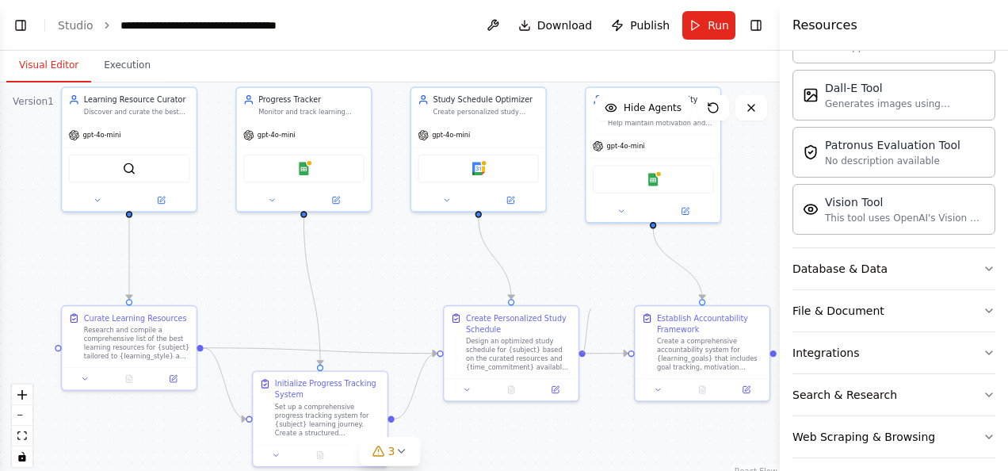
drag, startPoint x: 582, startPoint y: 353, endPoint x: 591, endPoint y: 309, distance: 45.4
click at [591, 309] on div ".deletable-edge-delete-btn { width: 20px; height: 20px; border: 0px solid #ffff…" at bounding box center [390, 280] width 780 height 396
drag, startPoint x: 632, startPoint y: 353, endPoint x: 615, endPoint y: 383, distance: 34.8
click at [615, 383] on div ".deletable-edge-delete-btn { width: 20px; height: 20px; border: 0px solid #ffff…" at bounding box center [390, 280] width 780 height 396
click at [611, 353] on icon "Edge from 3648f454-e751-40f2-a474-94c74d3f90bc to 891b13ff-15fd-4905-b495-29bd6…" at bounding box center [607, 353] width 43 height 0
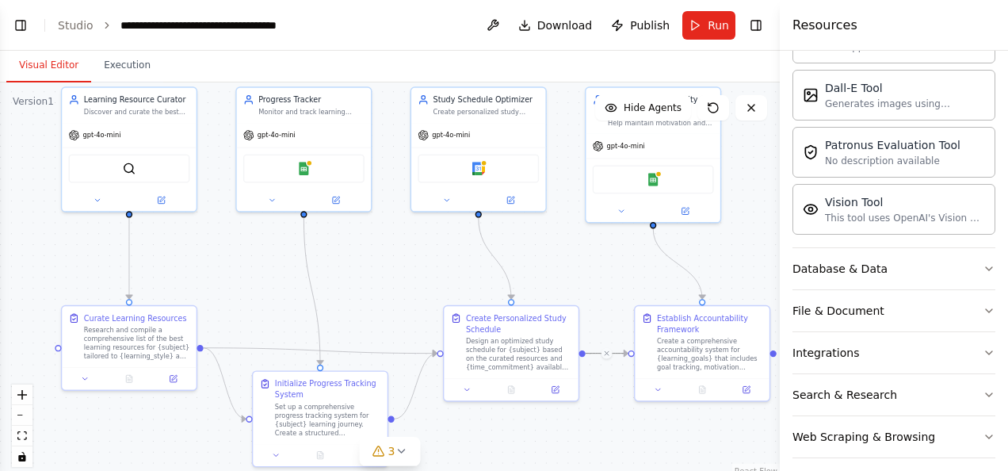
click at [608, 355] on icon at bounding box center [607, 353] width 4 height 4
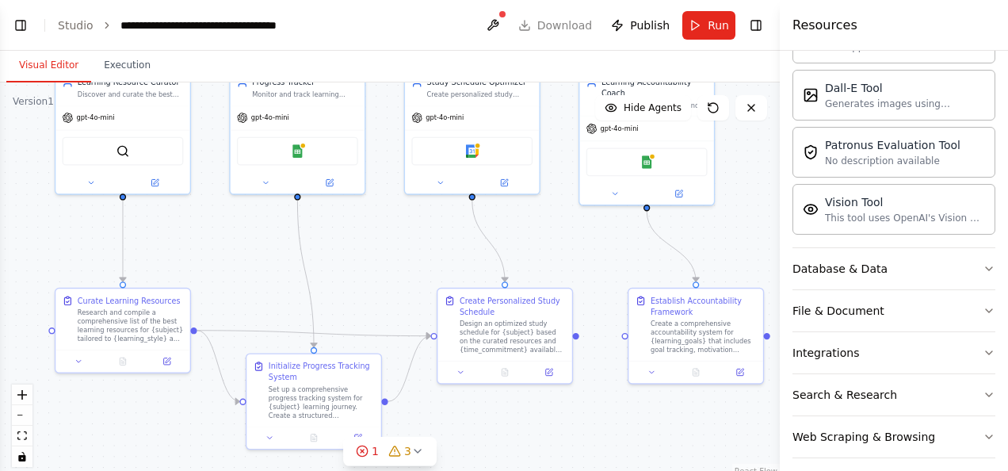
drag, startPoint x: 585, startPoint y: 356, endPoint x: 578, endPoint y: 338, distance: 18.8
click at [578, 338] on div ".deletable-edge-delete-btn { width: 20px; height: 20px; border: 0px solid #ffff…" at bounding box center [390, 280] width 780 height 396
drag, startPoint x: 575, startPoint y: 336, endPoint x: 628, endPoint y: 337, distance: 52.3
click at [536, 287] on div "Learning Resource Curator Discover and curate the best learning resources for {…" at bounding box center [267, 150] width 537 height 273
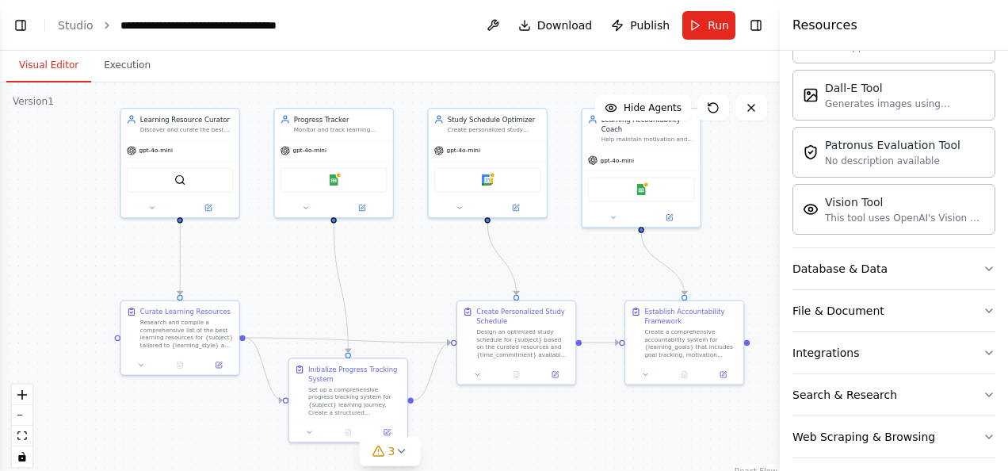
click at [982, 346] on icon "button" at bounding box center [988, 352] width 13 height 13
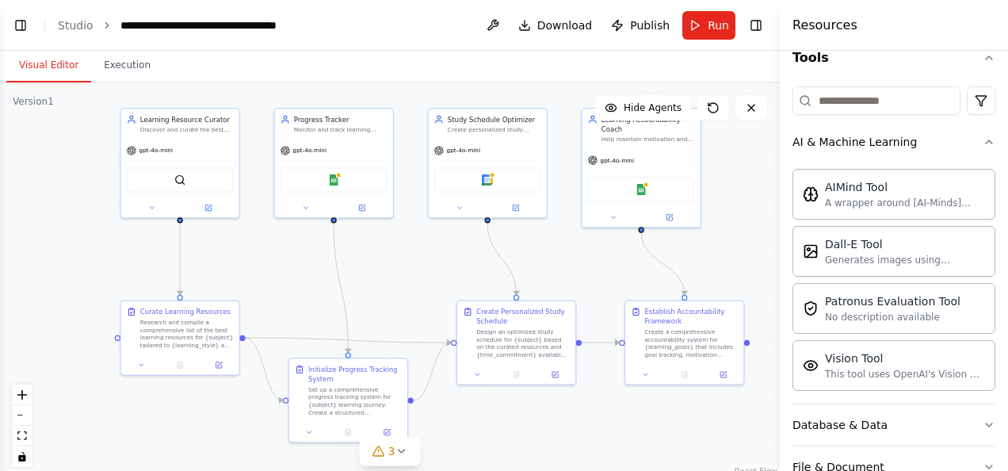
scroll to position [163, 0]
click at [648, 376] on icon at bounding box center [646, 375] width 8 height 8
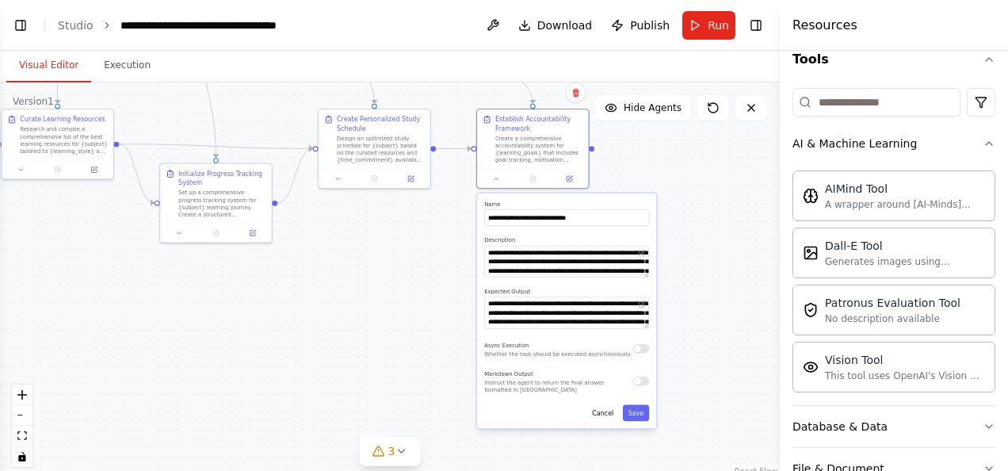
drag, startPoint x: 764, startPoint y: 349, endPoint x: 612, endPoint y: 151, distance: 249.3
click at [612, 151] on div ".deletable-edge-delete-btn { width: 20px; height: 20px; border: 0px solid #ffff…" at bounding box center [390, 280] width 780 height 396
click at [645, 383] on button "button" at bounding box center [641, 380] width 17 height 9
click at [645, 352] on button "button" at bounding box center [641, 348] width 17 height 9
click at [631, 418] on button "Save" at bounding box center [636, 412] width 26 height 17
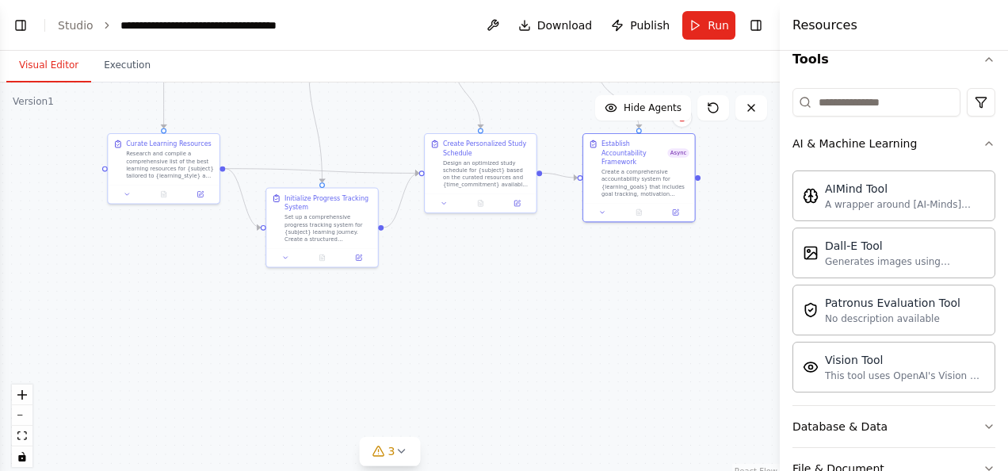
drag, startPoint x: 430, startPoint y: 326, endPoint x: 536, endPoint y: 352, distance: 109.2
click at [536, 352] on div ".deletable-edge-delete-btn { width: 20px; height: 20px; border: 0px solid #ffff…" at bounding box center [390, 280] width 780 height 396
click at [130, 195] on icon at bounding box center [127, 194] width 7 height 7
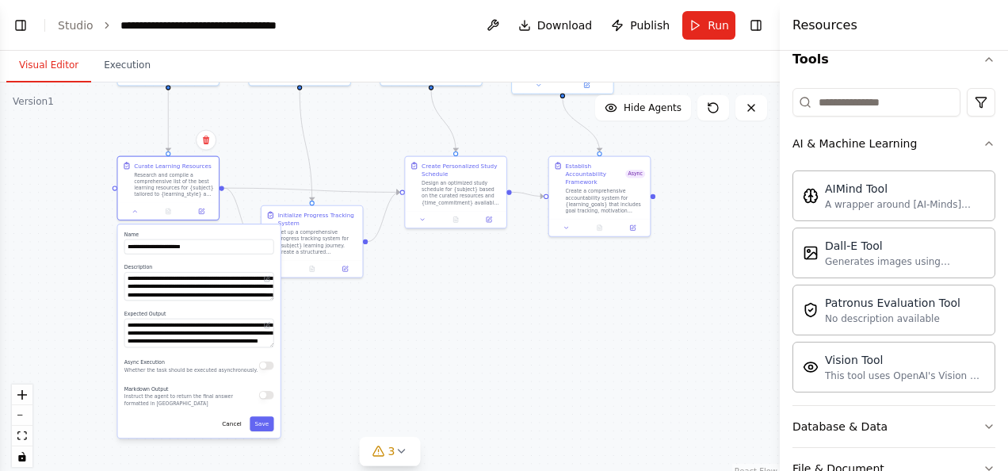
click at [357, 322] on div ".deletable-edge-delete-btn { width: 20px; height: 20px; border: 0px solid #ffff…" at bounding box center [390, 280] width 780 height 396
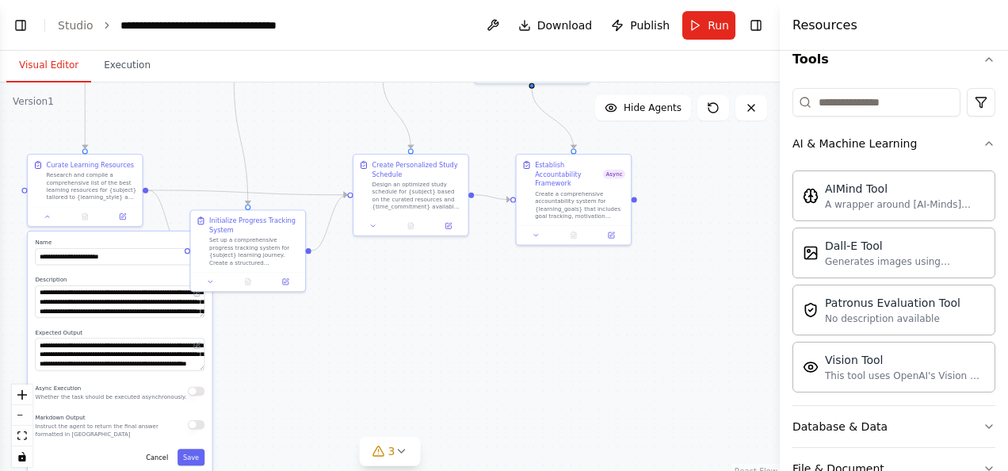
drag, startPoint x: 415, startPoint y: 288, endPoint x: 372, endPoint y: 311, distance: 49.3
click at [372, 311] on div ".deletable-edge-delete-btn { width: 20px; height: 20px; border: 0px solid #ffff…" at bounding box center [390, 280] width 780 height 396
click at [639, 24] on span "Publish" at bounding box center [650, 25] width 40 height 16
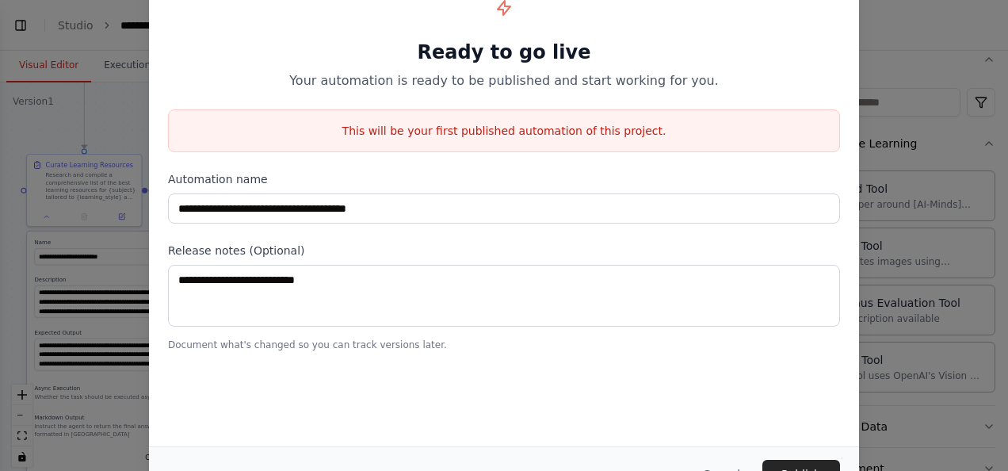
click at [788, 463] on button "Publish" at bounding box center [801, 474] width 78 height 29
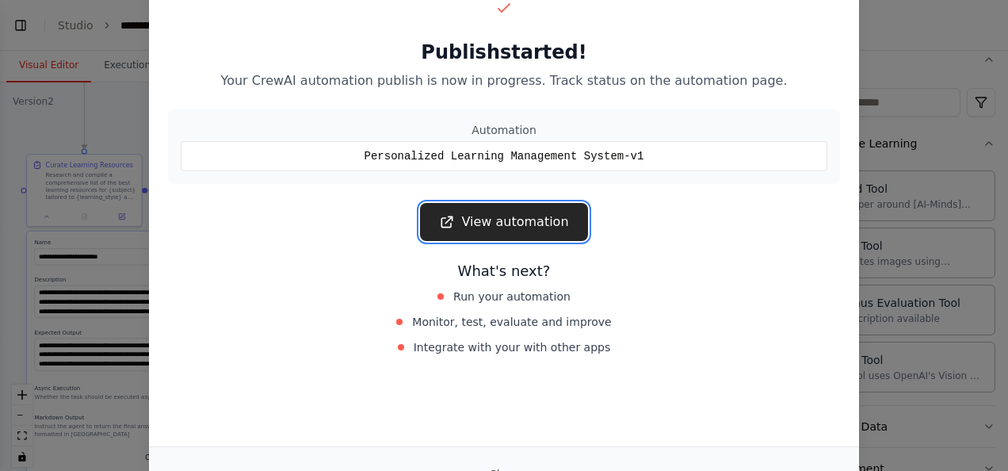
click at [496, 220] on link "View automation" at bounding box center [503, 222] width 167 height 38
